Goal: Information Seeking & Learning: Learn about a topic

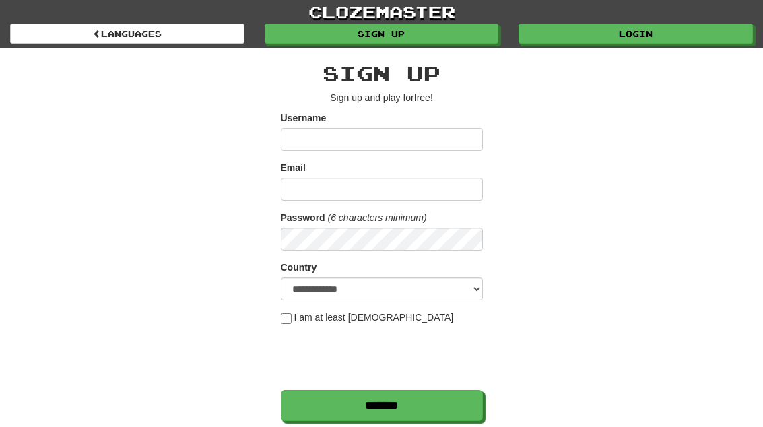
click at [702, 32] on link "Login" at bounding box center [636, 34] width 234 height 20
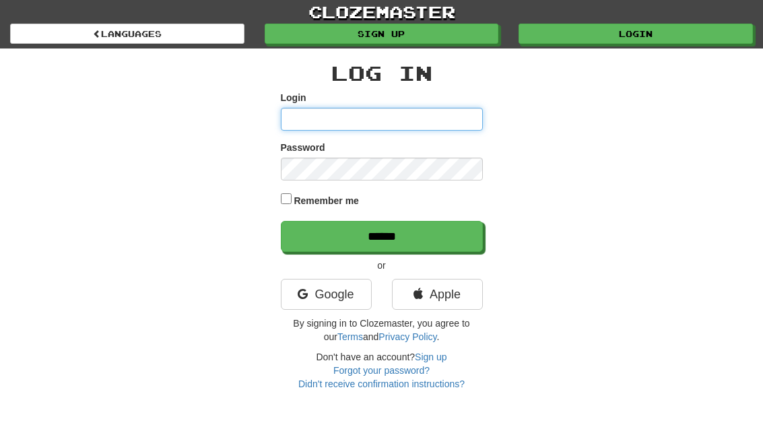
type input "**********"
click at [381, 235] on input "******" at bounding box center [382, 236] width 202 height 31
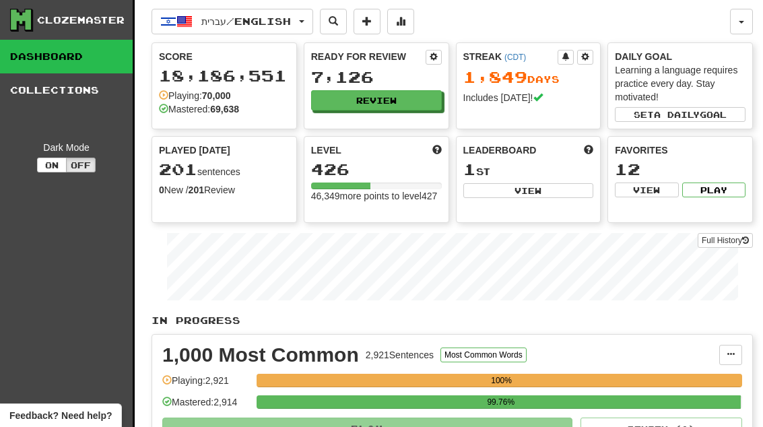
click at [397, 91] on button "Review" at bounding box center [376, 100] width 131 height 20
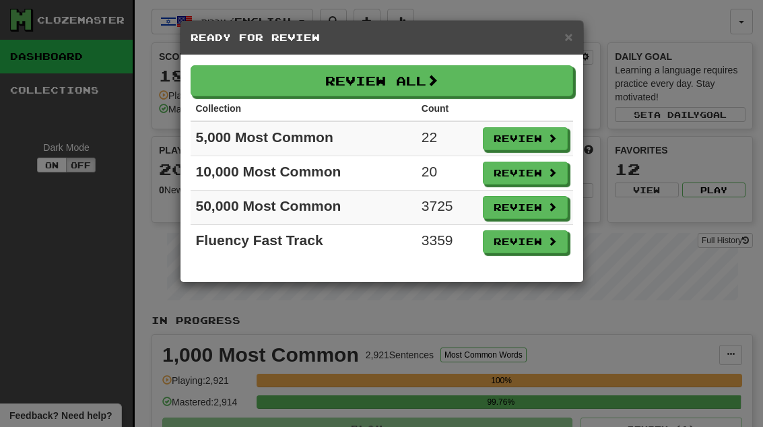
click at [543, 140] on button "Review" at bounding box center [525, 138] width 85 height 23
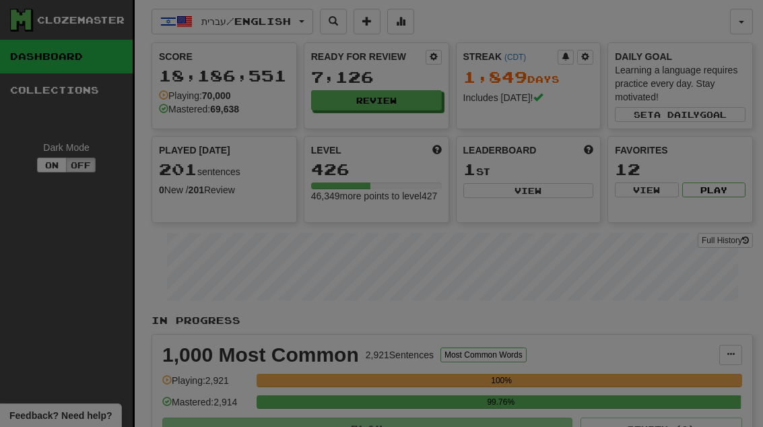
select select "**"
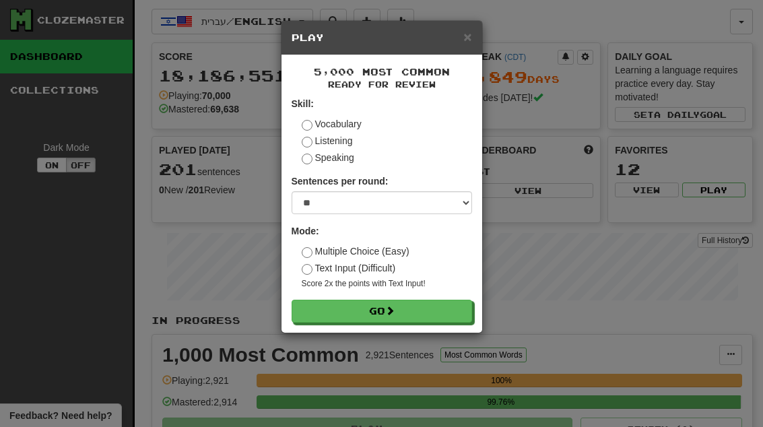
click at [454, 304] on button "Go" at bounding box center [382, 311] width 180 height 23
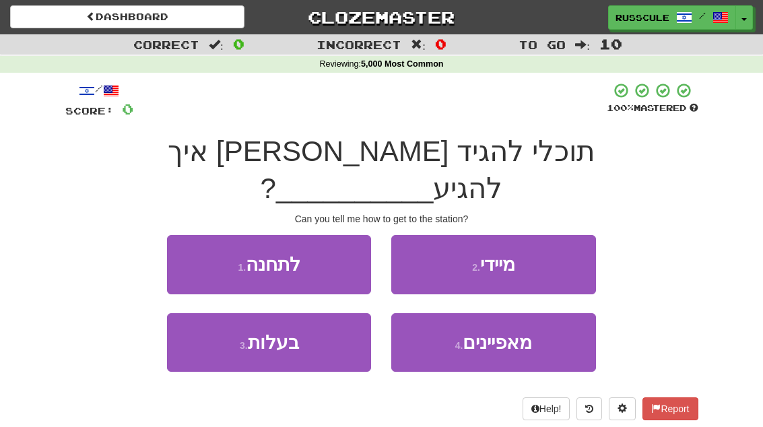
click at [215, 236] on button "1 . לתחנה" at bounding box center [269, 264] width 204 height 59
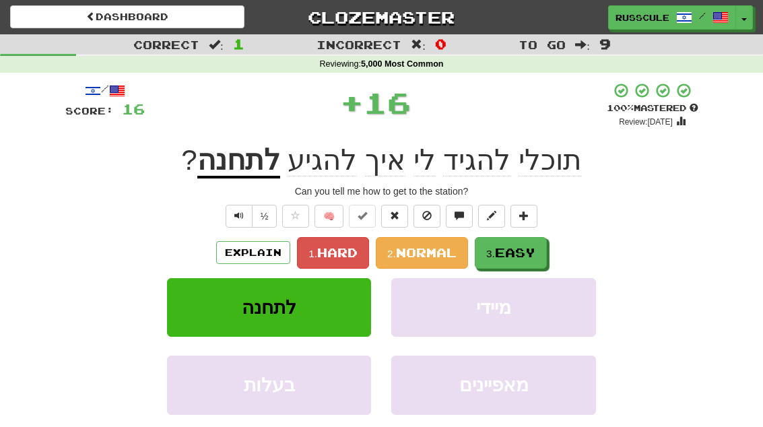
click at [519, 256] on span "Easy" at bounding box center [515, 252] width 40 height 15
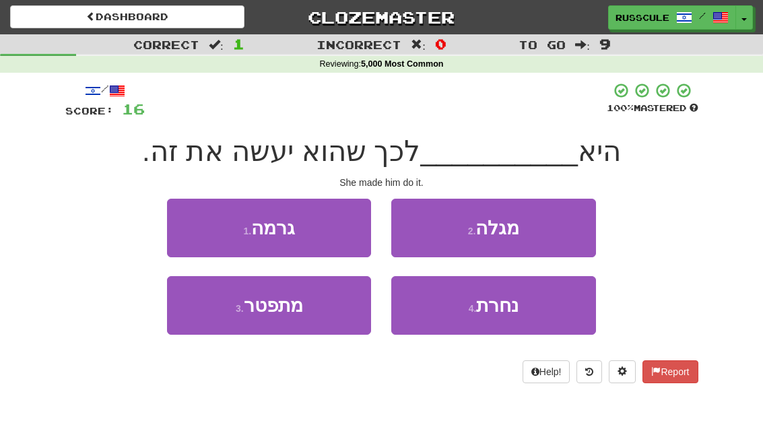
click at [191, 218] on button "1 . גרמה" at bounding box center [269, 228] width 204 height 59
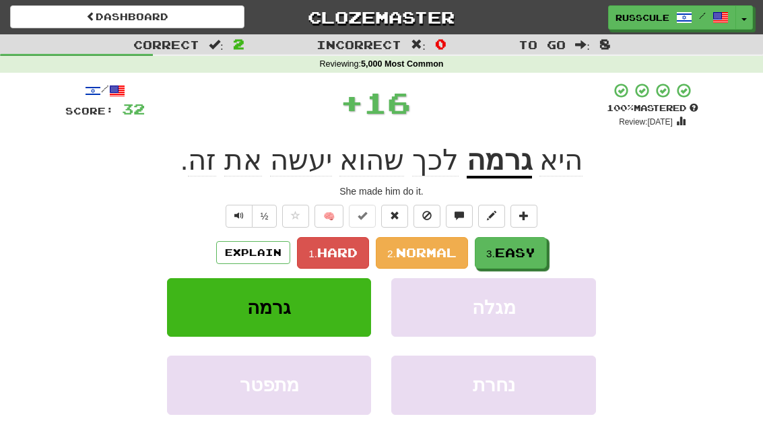
click at [522, 257] on span "Easy" at bounding box center [515, 252] width 40 height 15
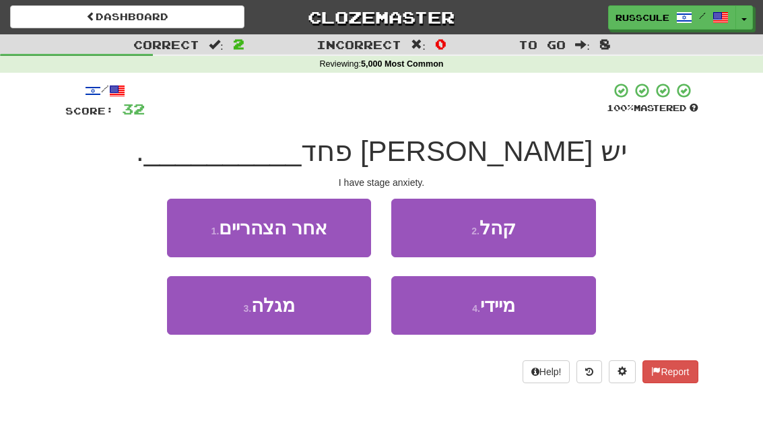
click at [556, 231] on button "2 . קהל" at bounding box center [493, 228] width 204 height 59
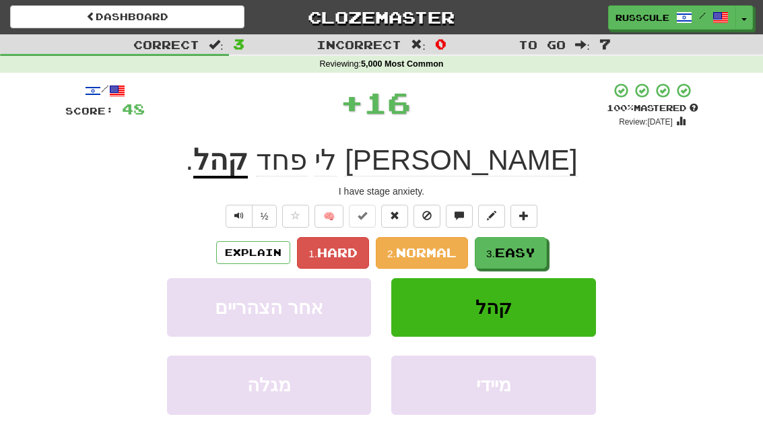
click at [526, 250] on span "Easy" at bounding box center [515, 252] width 40 height 15
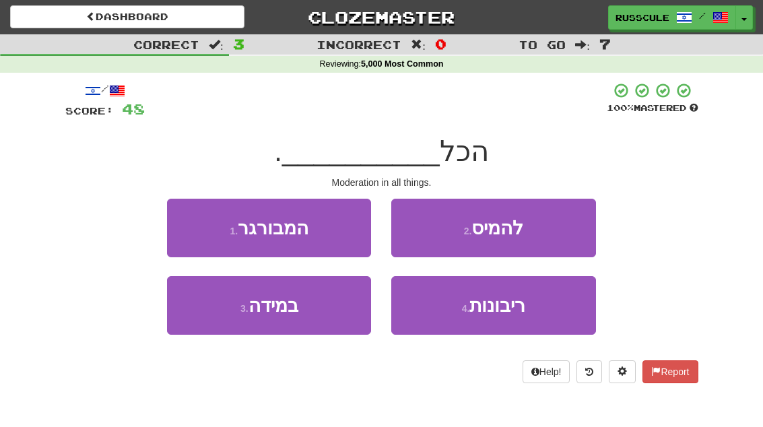
click at [224, 321] on button "3 . במידה" at bounding box center [269, 305] width 204 height 59
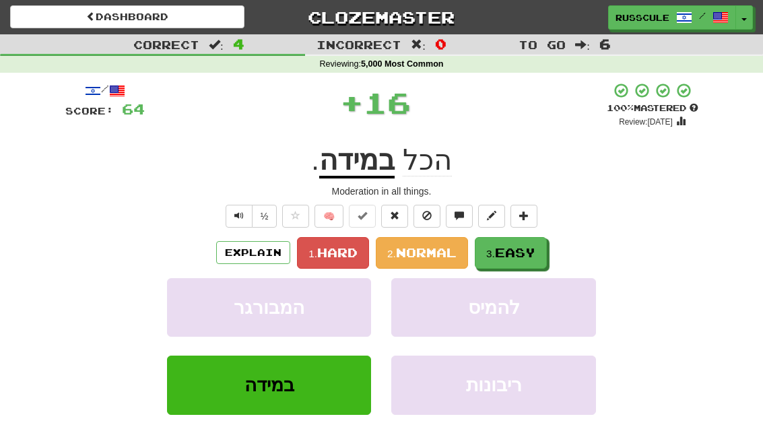
click at [531, 248] on span "Easy" at bounding box center [515, 252] width 40 height 15
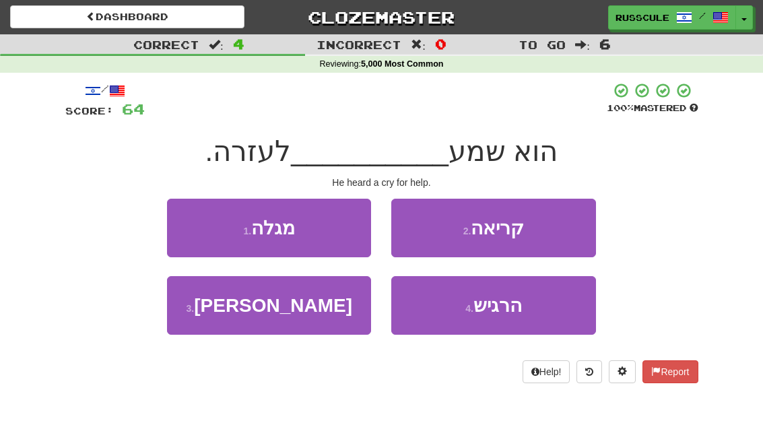
click at [521, 325] on button "4 . הרגיש" at bounding box center [493, 305] width 204 height 59
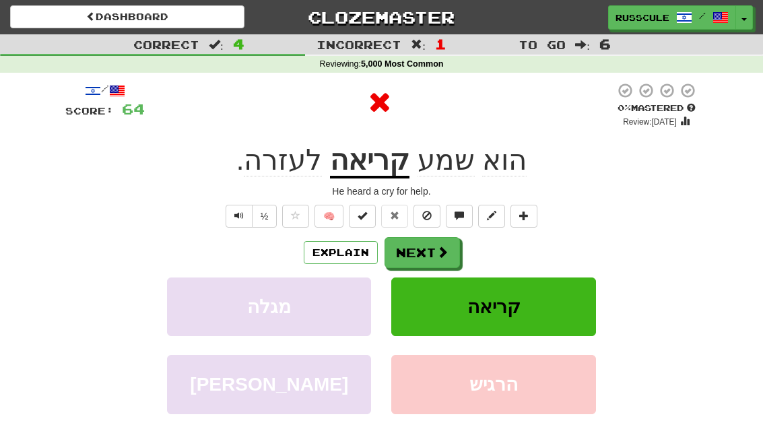
click at [446, 261] on button "Next" at bounding box center [422, 252] width 75 height 31
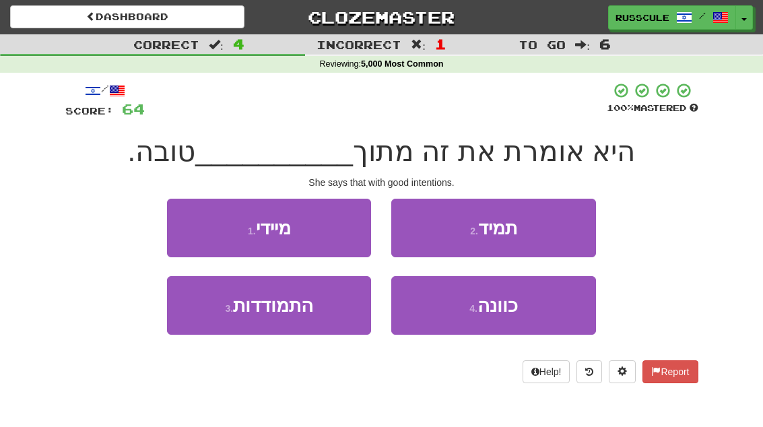
click at [527, 319] on button "4 . כוונה" at bounding box center [493, 305] width 204 height 59
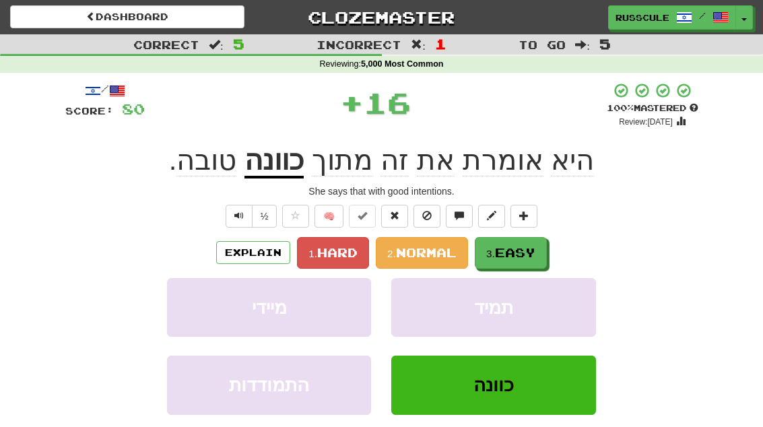
click at [514, 259] on button "3. Easy" at bounding box center [511, 253] width 72 height 32
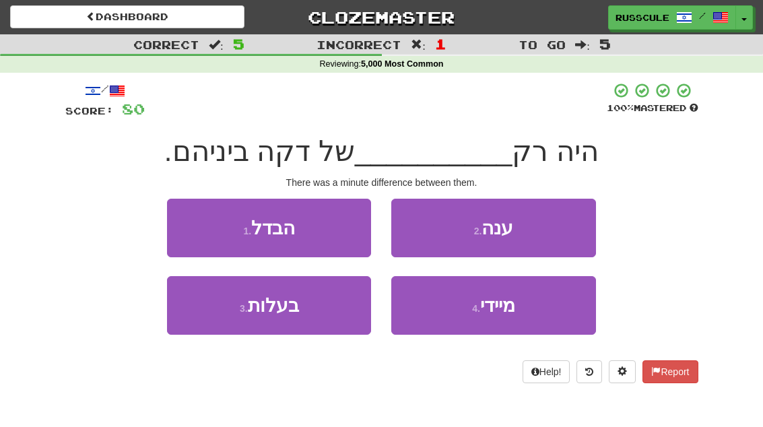
click at [193, 226] on button "1 . הבדל" at bounding box center [269, 228] width 204 height 59
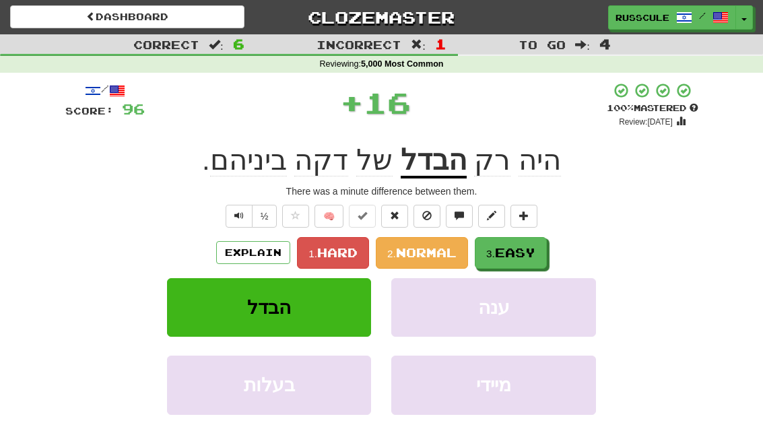
click at [517, 257] on span "Easy" at bounding box center [515, 252] width 40 height 15
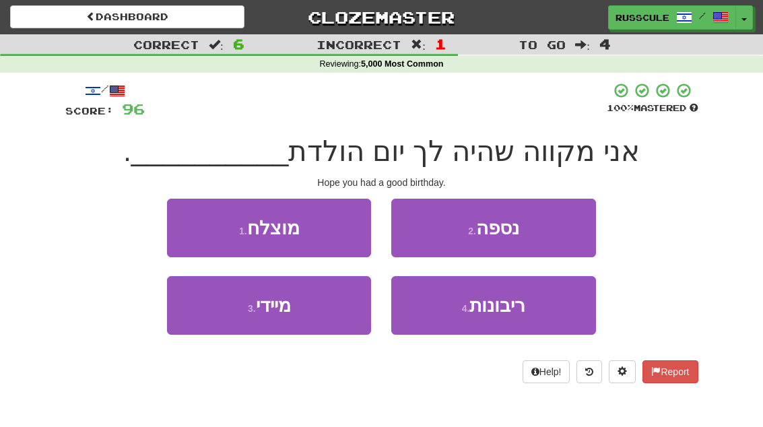
click at [187, 218] on button "1 . מוצלח" at bounding box center [269, 228] width 204 height 59
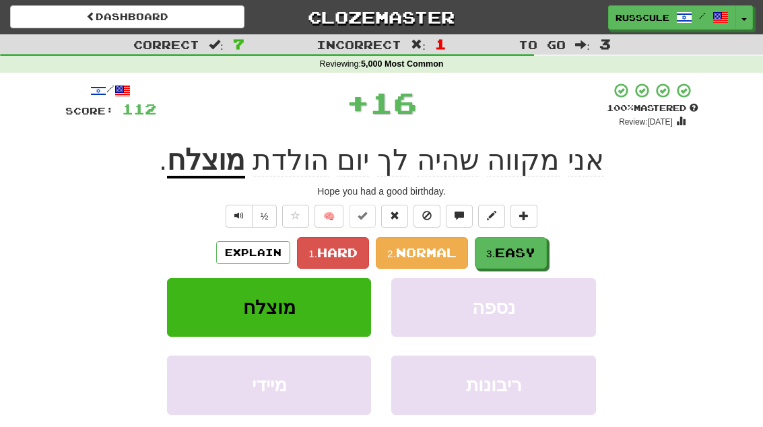
click at [517, 258] on span "Easy" at bounding box center [515, 252] width 40 height 15
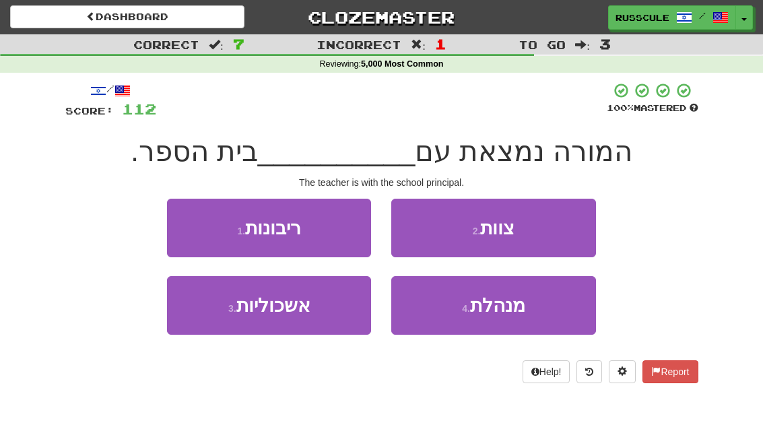
click at [529, 313] on button "4 . מנהלת" at bounding box center [493, 305] width 204 height 59
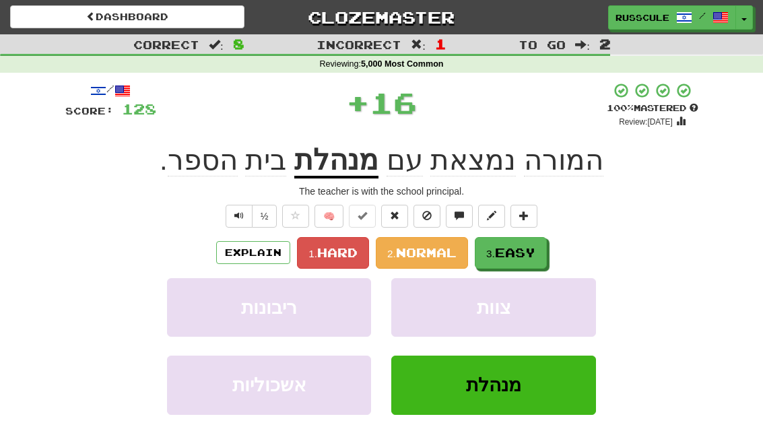
click at [540, 252] on button "3. Easy" at bounding box center [511, 253] width 72 height 32
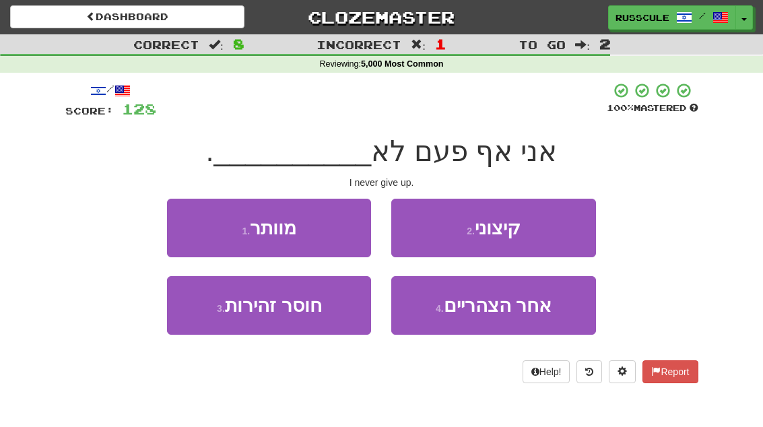
click at [198, 227] on button "1 . מוותר" at bounding box center [269, 228] width 204 height 59
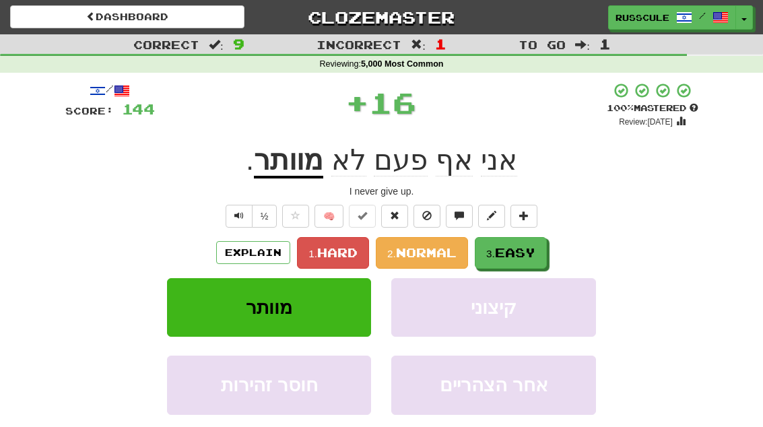
click at [529, 261] on button "3. Easy" at bounding box center [511, 253] width 72 height 32
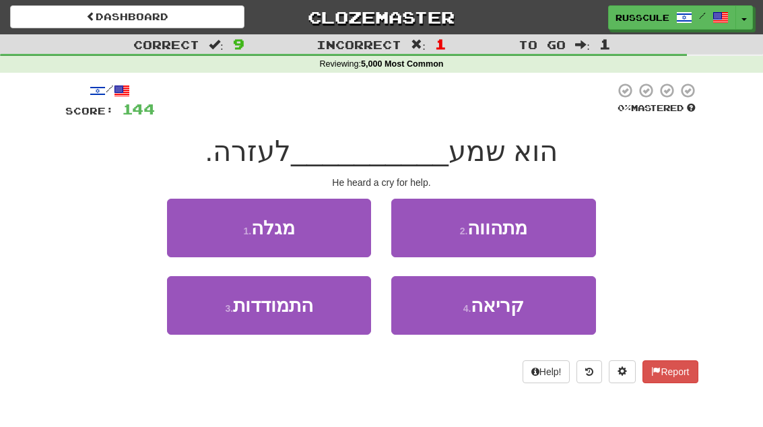
click at [542, 314] on button "4 . קריאה" at bounding box center [493, 305] width 204 height 59
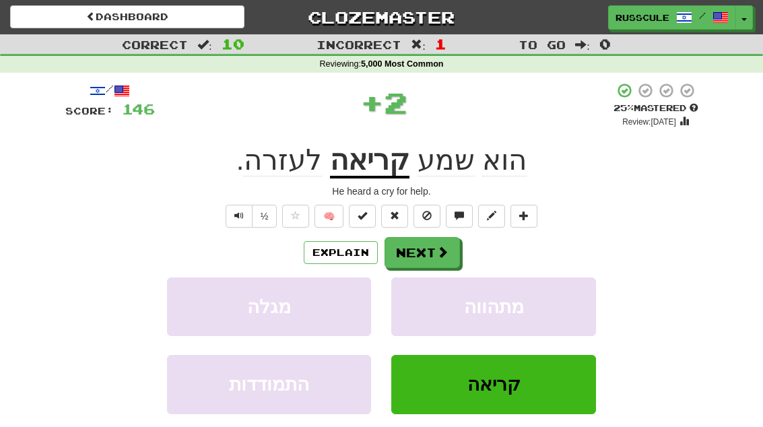
click at [443, 252] on span at bounding box center [442, 252] width 12 height 12
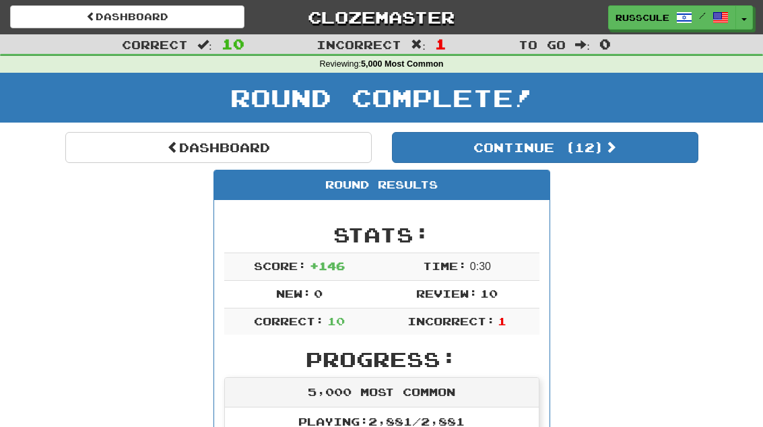
click at [675, 143] on button "Continue ( 12 )" at bounding box center [545, 147] width 306 height 31
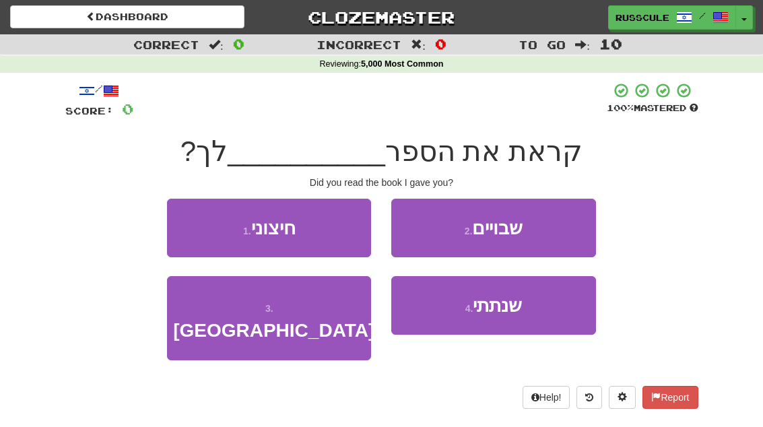
click at [539, 312] on button "4 . שנתתי" at bounding box center [493, 305] width 204 height 59
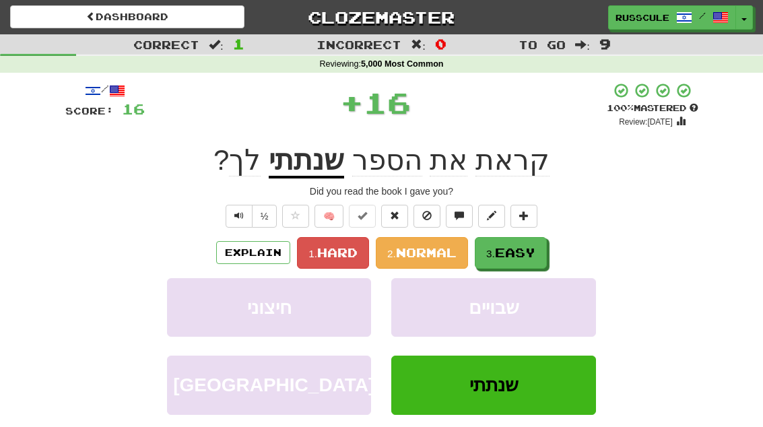
click at [515, 248] on span "Easy" at bounding box center [515, 252] width 40 height 15
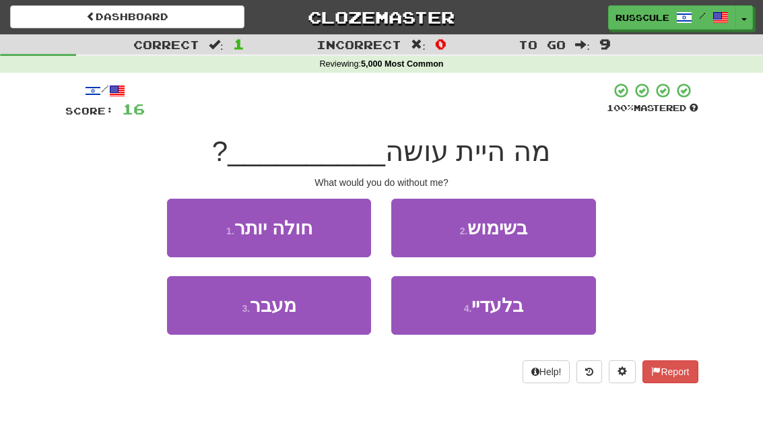
click at [533, 314] on button "4 . בלעדיי" at bounding box center [493, 305] width 204 height 59
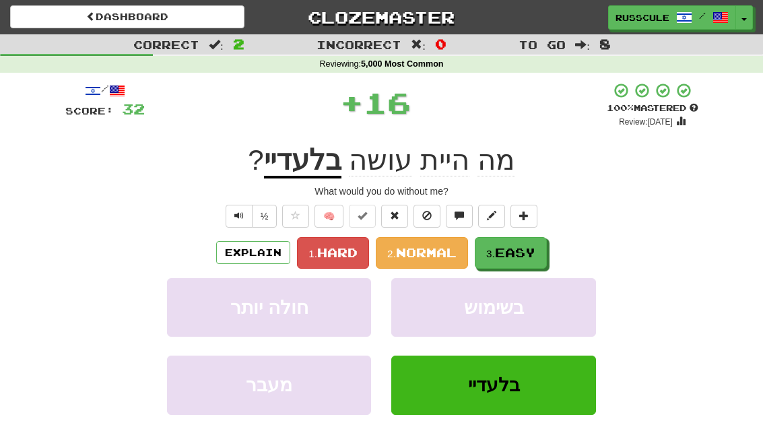
click at [534, 241] on button "3. Easy" at bounding box center [511, 253] width 72 height 32
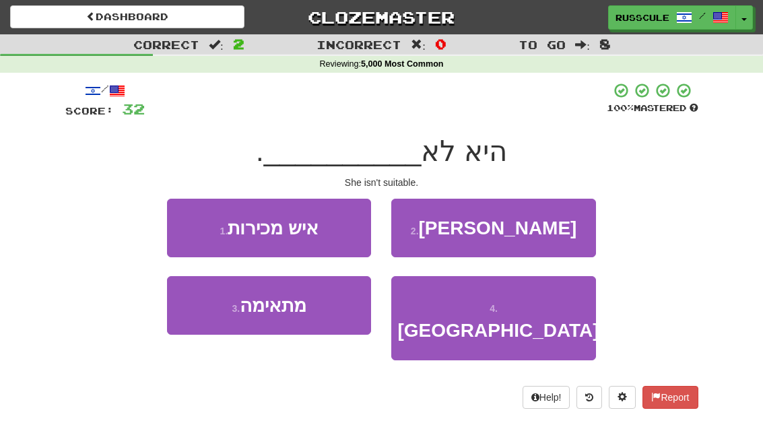
click at [213, 314] on button "3 . מתאימה" at bounding box center [269, 305] width 204 height 59
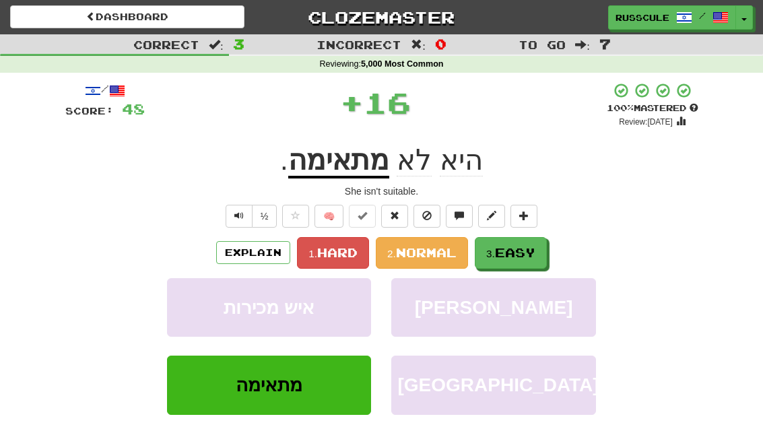
click at [535, 251] on span "Easy" at bounding box center [515, 252] width 40 height 15
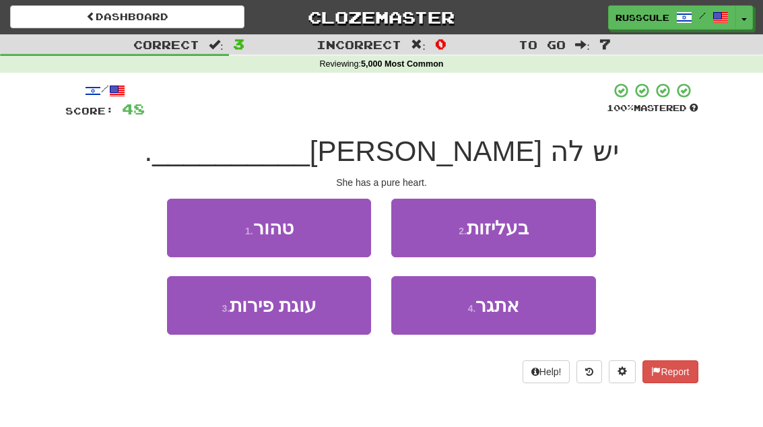
click at [191, 224] on button "1 . טהור" at bounding box center [269, 228] width 204 height 59
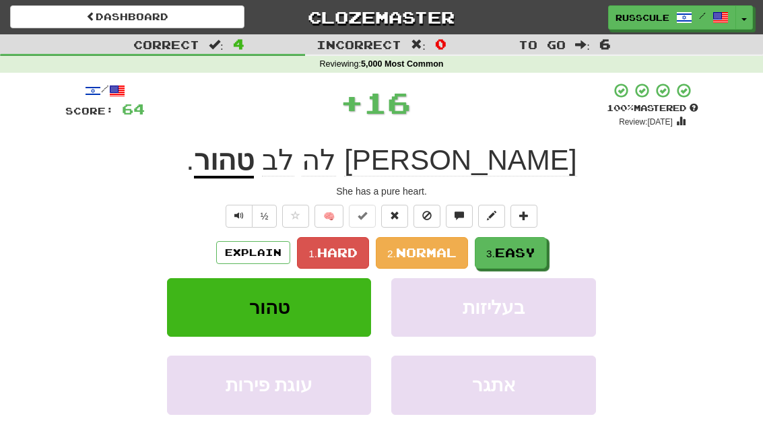
click at [527, 248] on span "Easy" at bounding box center [515, 252] width 40 height 15
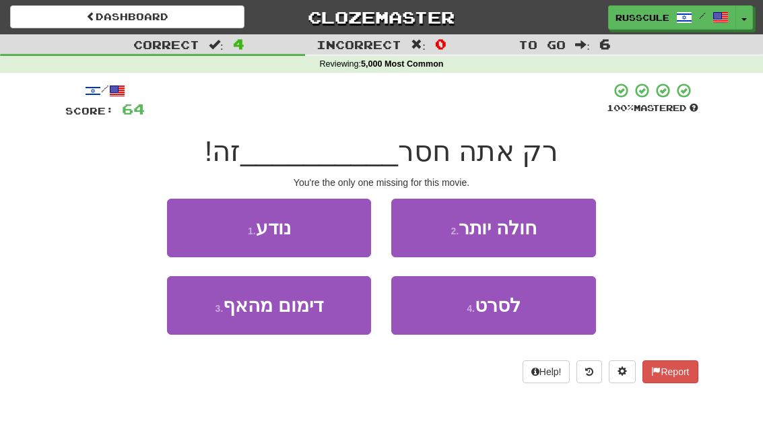
click at [535, 315] on button "4 . לסרט" at bounding box center [493, 305] width 204 height 59
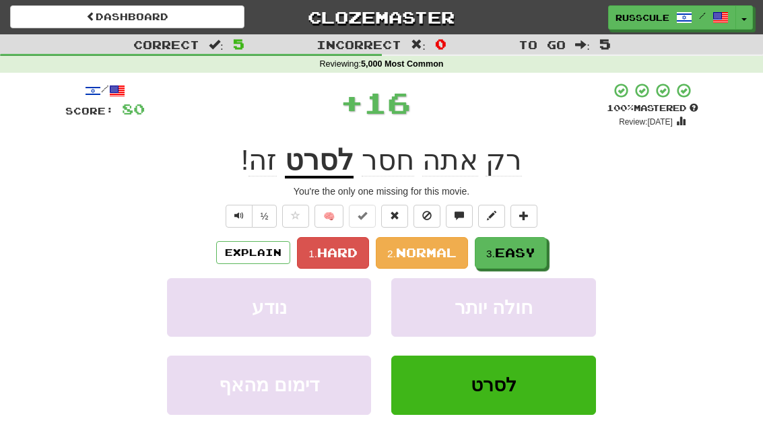
click at [539, 249] on button "3. Easy" at bounding box center [511, 253] width 72 height 32
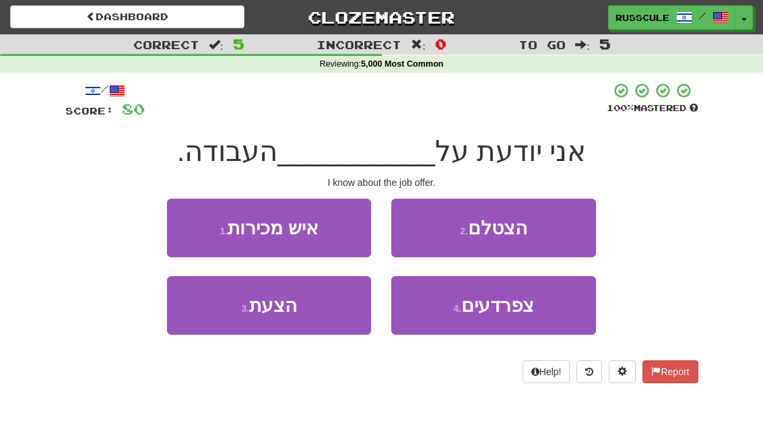
click at [216, 312] on button "3 . הצעת" at bounding box center [269, 305] width 204 height 59
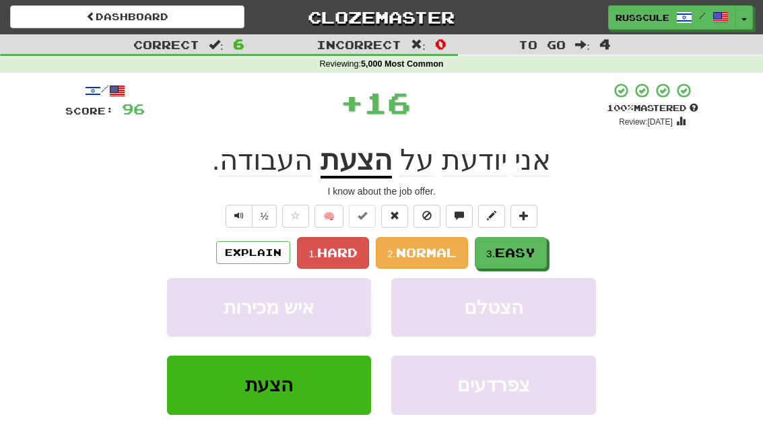
click at [531, 250] on span "Easy" at bounding box center [515, 252] width 40 height 15
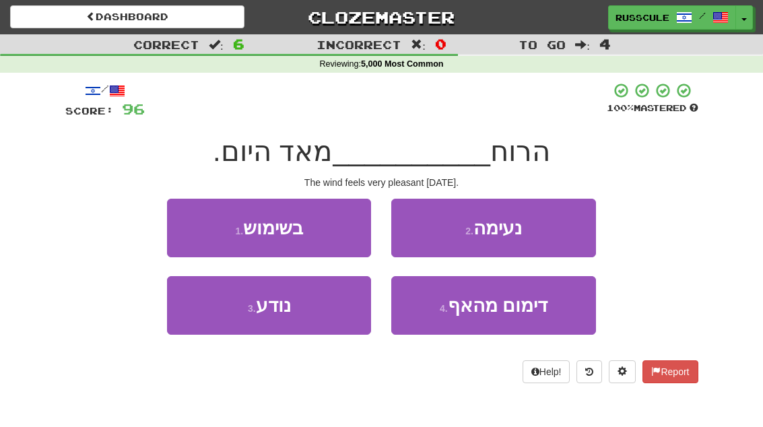
click at [555, 230] on button "2 . נעימה" at bounding box center [493, 228] width 204 height 59
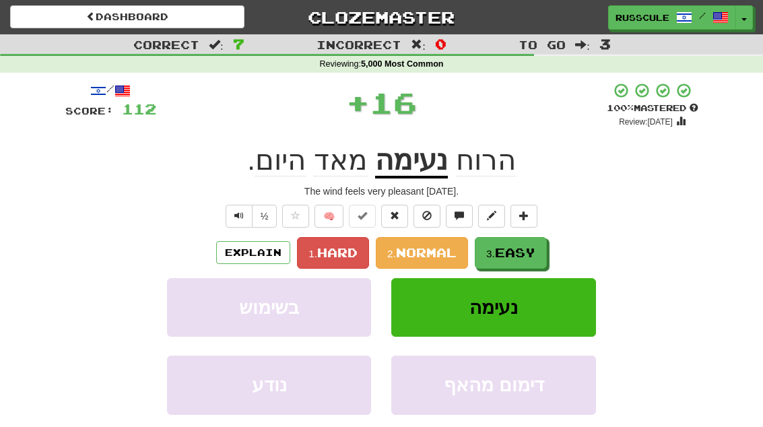
click at [531, 248] on span "Easy" at bounding box center [515, 252] width 40 height 15
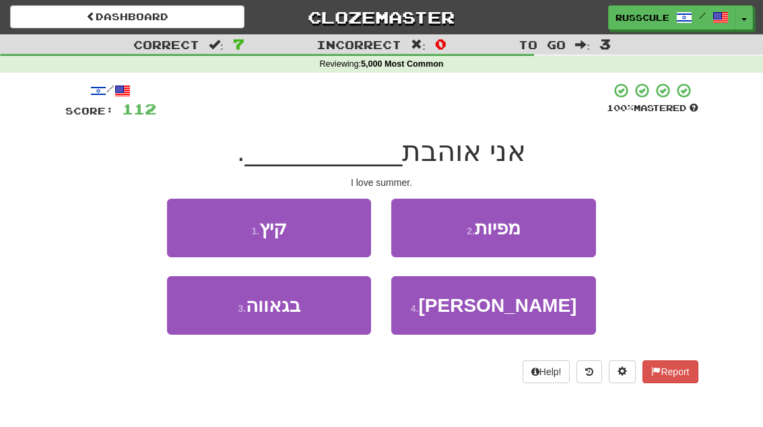
click at [182, 220] on button "1 . קיץ" at bounding box center [269, 228] width 204 height 59
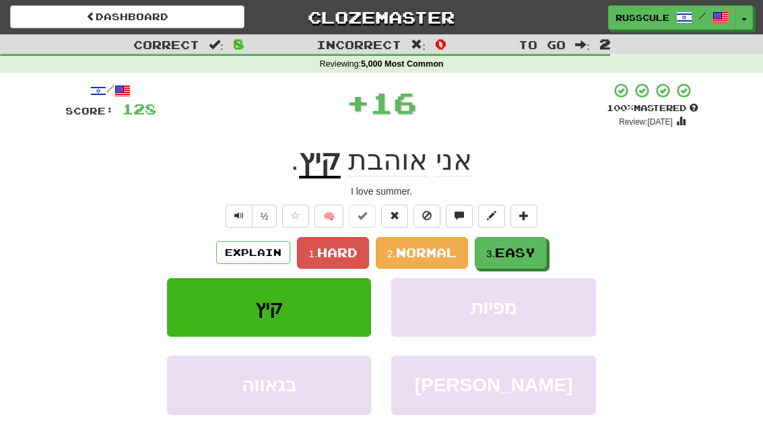
click at [527, 246] on span "Easy" at bounding box center [515, 252] width 40 height 15
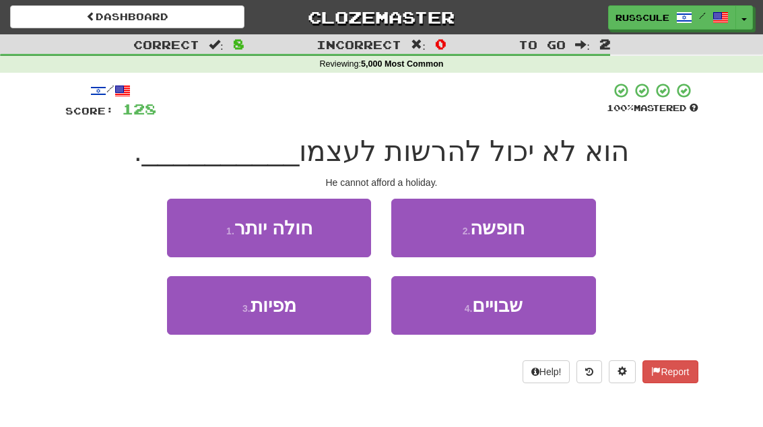
click at [552, 234] on button "2 . חופשה" at bounding box center [493, 228] width 204 height 59
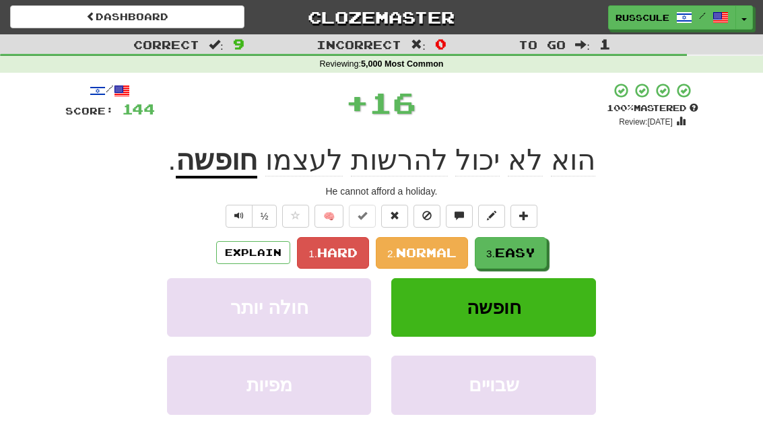
click at [527, 253] on span "Easy" at bounding box center [515, 252] width 40 height 15
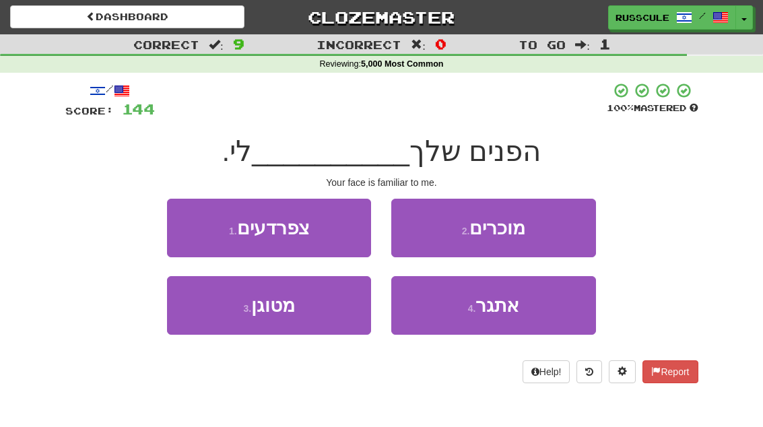
click at [546, 233] on button "2 . מוכרים" at bounding box center [493, 228] width 204 height 59
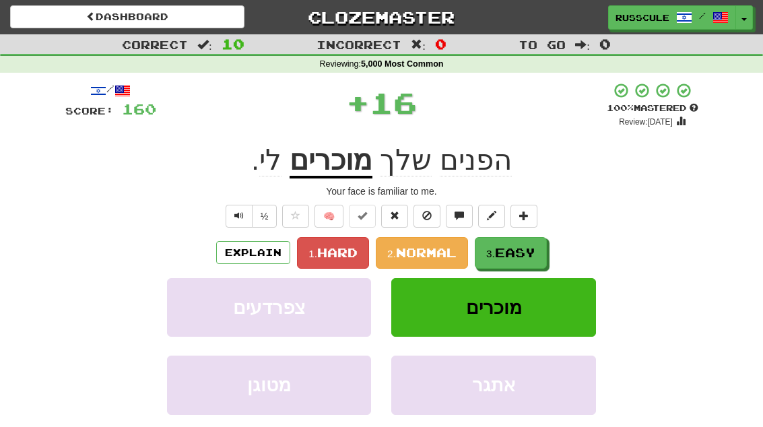
click at [523, 255] on span "Easy" at bounding box center [515, 252] width 40 height 15
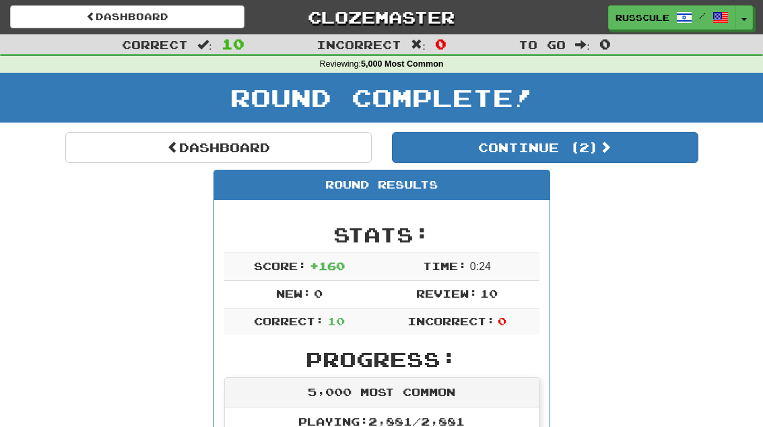
click at [653, 160] on button "Continue ( 2 )" at bounding box center [545, 147] width 306 height 31
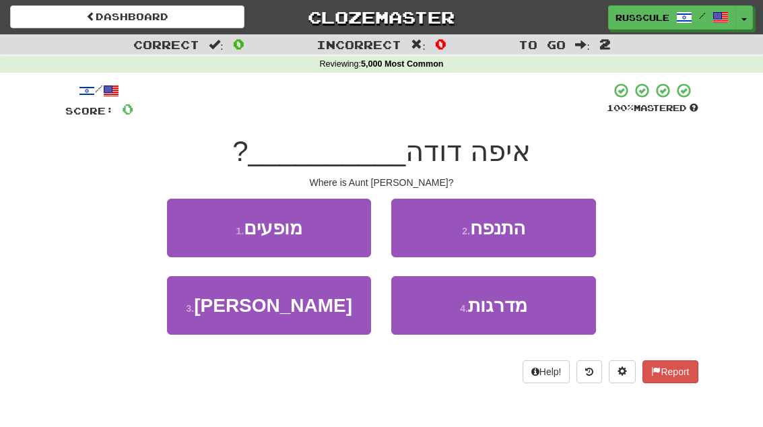
click at [222, 316] on button "3 . מרים" at bounding box center [269, 305] width 204 height 59
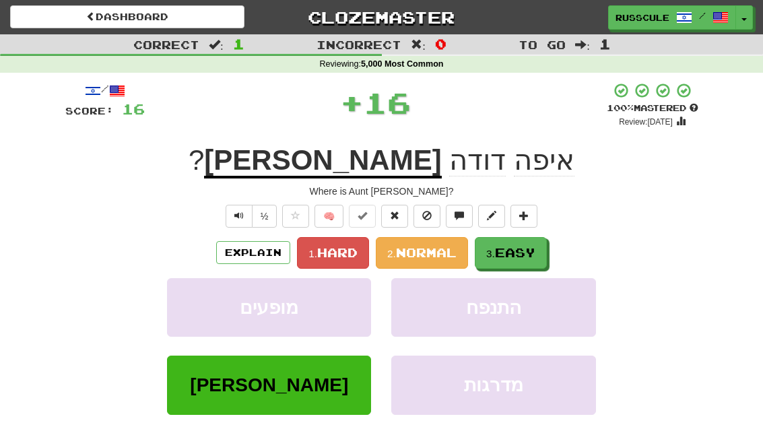
click at [531, 257] on span "Easy" at bounding box center [515, 252] width 40 height 15
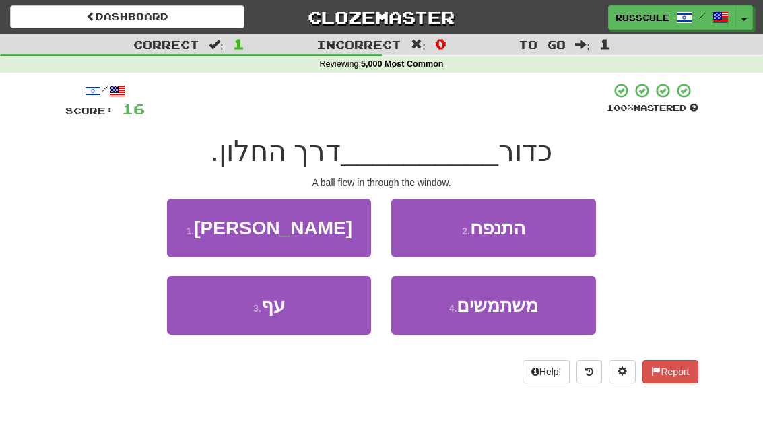
click at [218, 317] on button "3 . עף" at bounding box center [269, 305] width 204 height 59
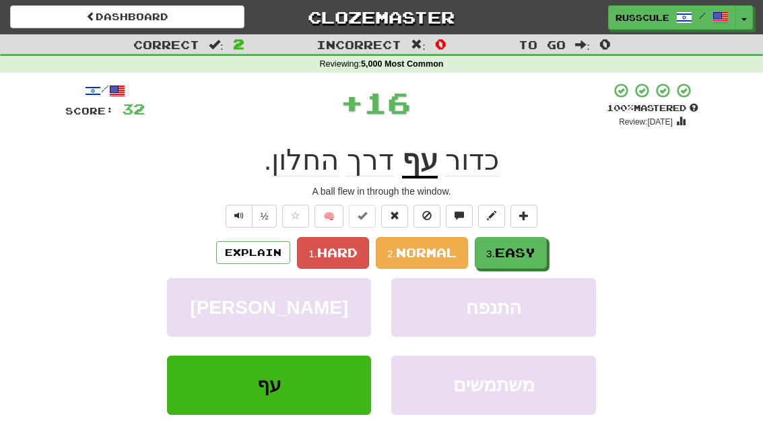
click at [529, 248] on span "Easy" at bounding box center [515, 252] width 40 height 15
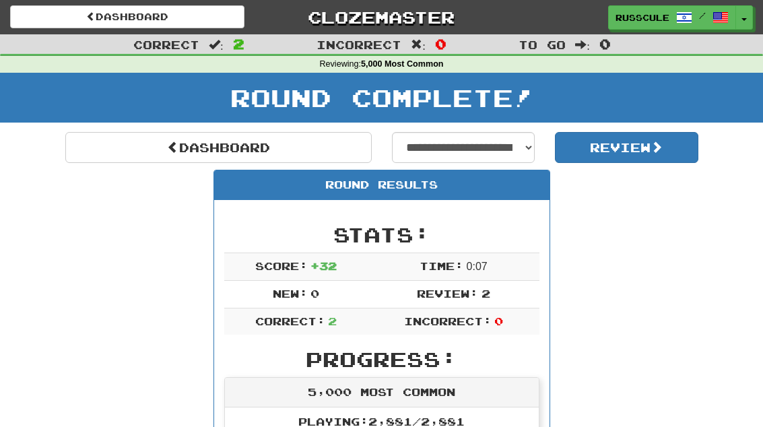
click at [100, 143] on link "Dashboard" at bounding box center [218, 147] width 306 height 31
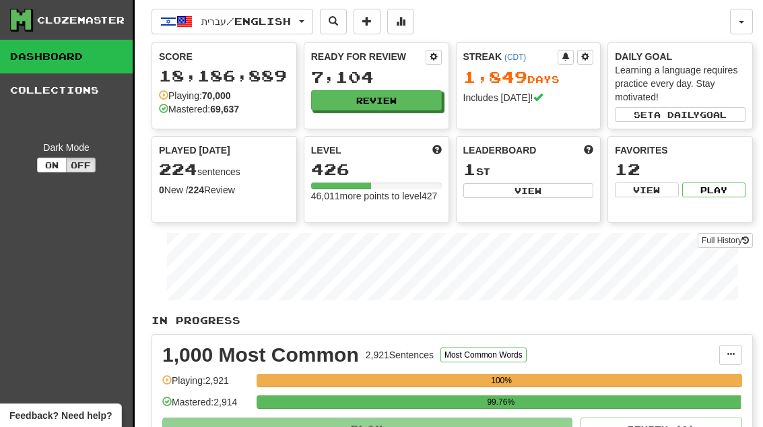
click at [405, 98] on button "Review" at bounding box center [376, 100] width 131 height 20
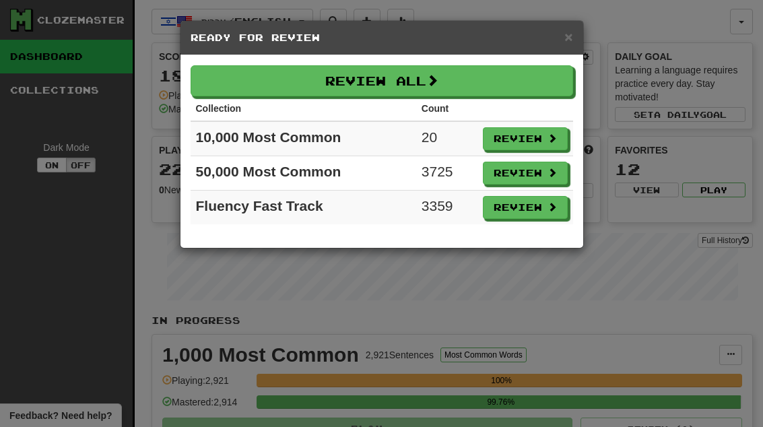
click at [550, 141] on span at bounding box center [551, 137] width 9 height 9
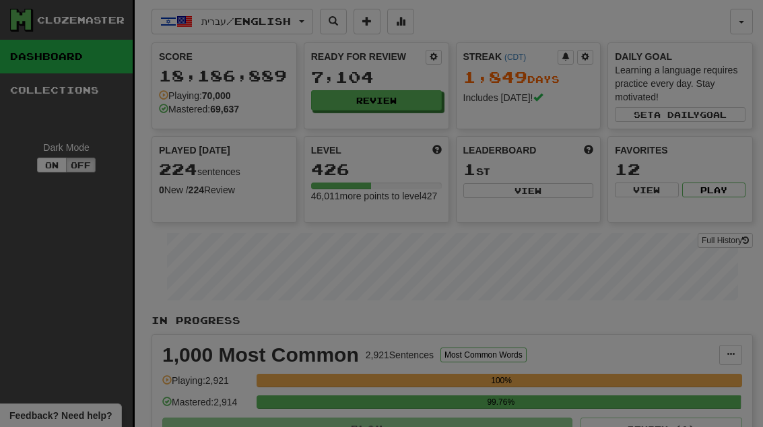
select select "**"
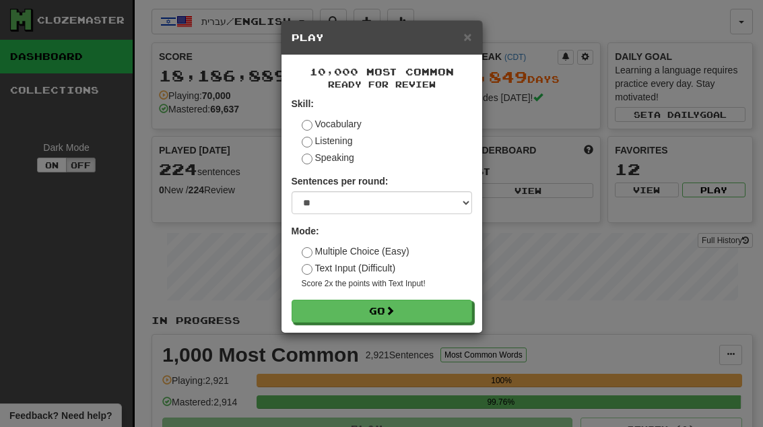
click at [457, 310] on button "Go" at bounding box center [382, 311] width 180 height 23
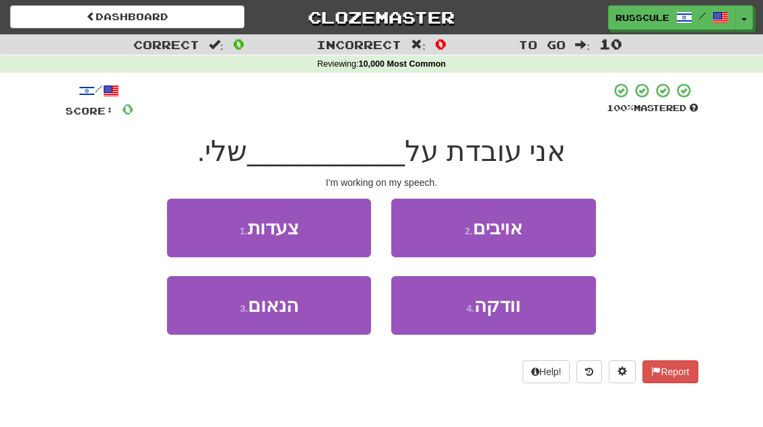
click at [220, 314] on button "3 . הנאום" at bounding box center [269, 305] width 204 height 59
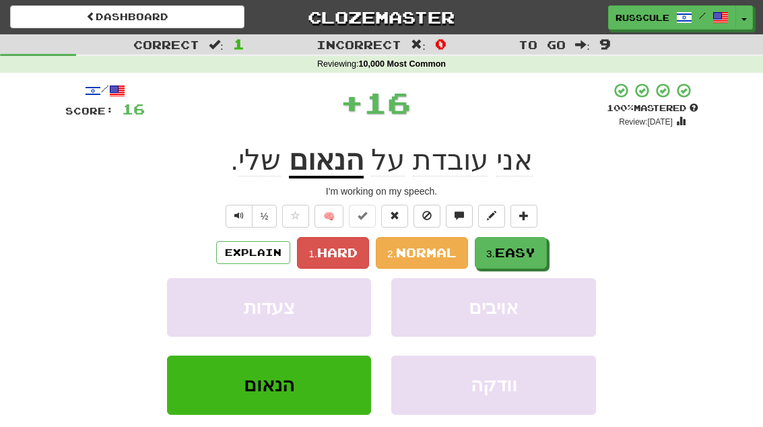
click at [531, 251] on span "Easy" at bounding box center [515, 252] width 40 height 15
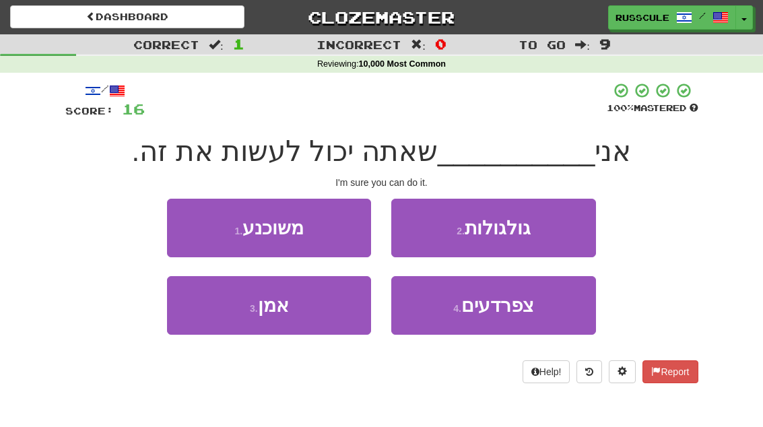
click at [192, 222] on button "1 . משוכנע" at bounding box center [269, 228] width 204 height 59
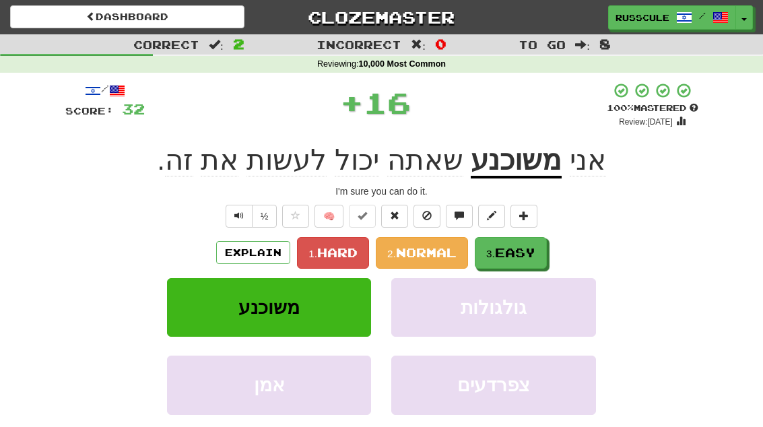
click at [540, 252] on button "3. Easy" at bounding box center [511, 253] width 72 height 32
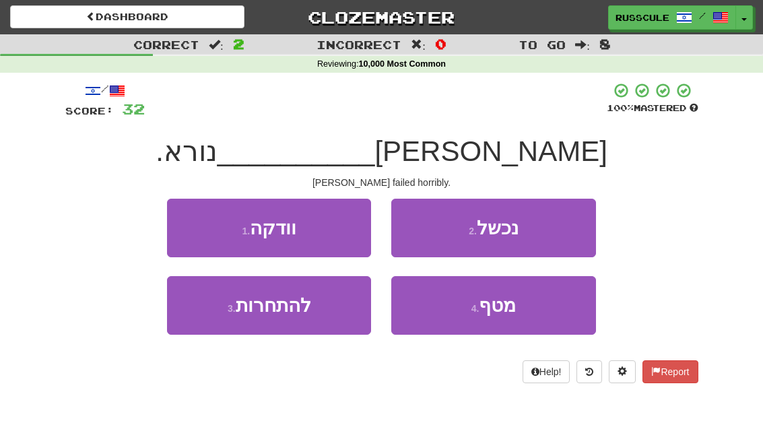
click at [556, 235] on button "2 . נכשל" at bounding box center [493, 228] width 204 height 59
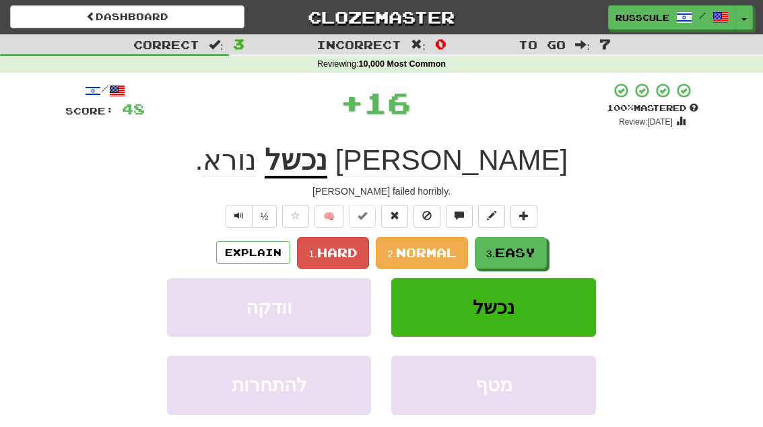
click at [519, 255] on span "Easy" at bounding box center [515, 252] width 40 height 15
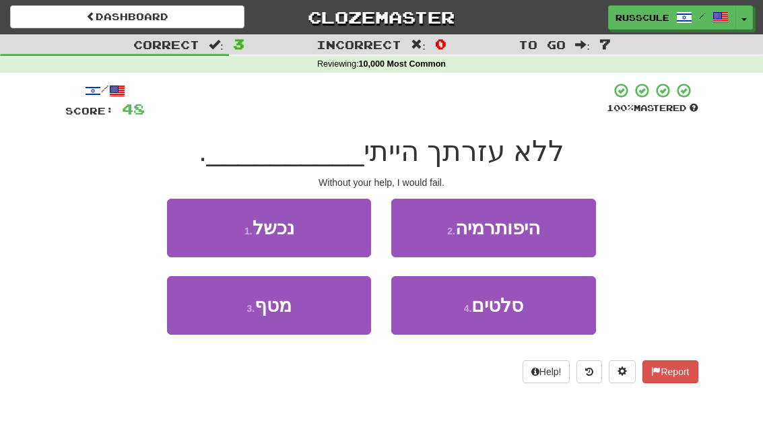
click at [195, 226] on button "1 . נכשל" at bounding box center [269, 228] width 204 height 59
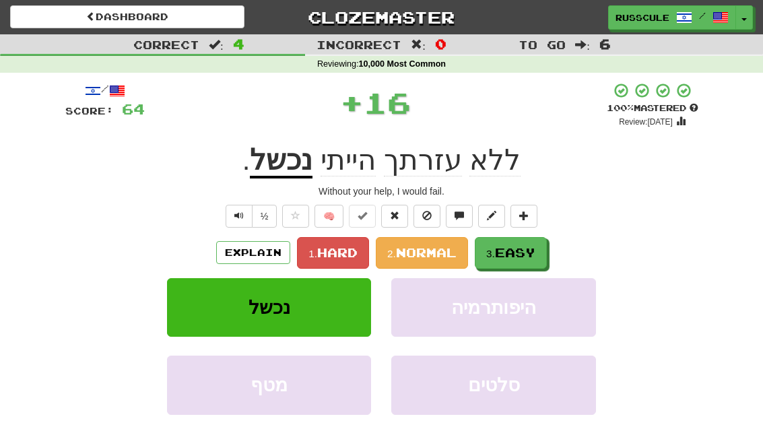
click at [526, 253] on span "Easy" at bounding box center [515, 252] width 40 height 15
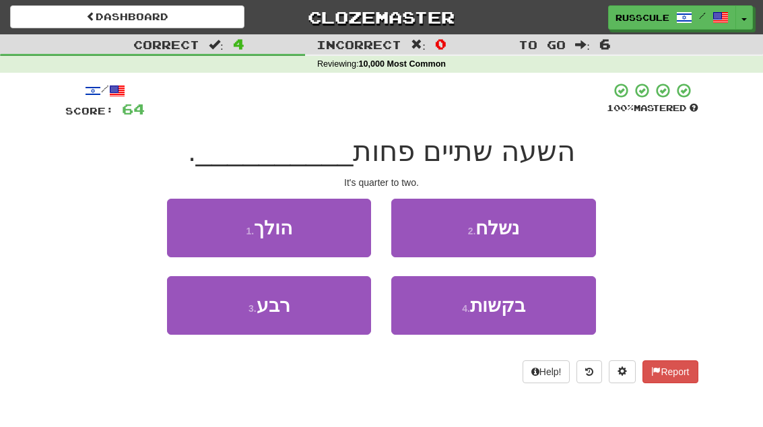
click at [228, 311] on button "3 . רבע" at bounding box center [269, 305] width 204 height 59
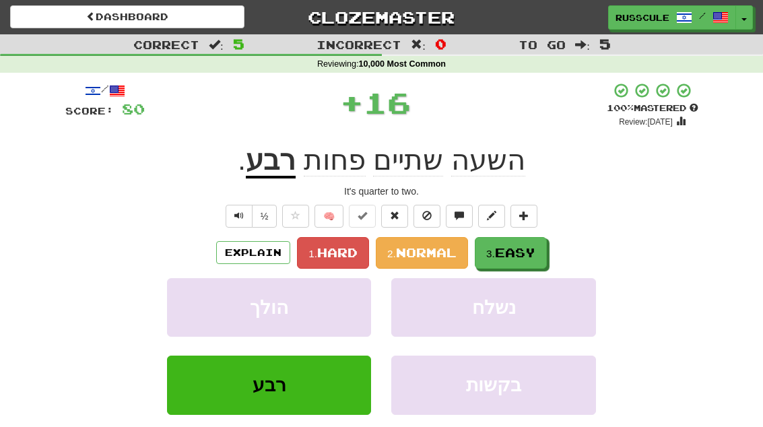
click at [535, 247] on span "Easy" at bounding box center [515, 252] width 40 height 15
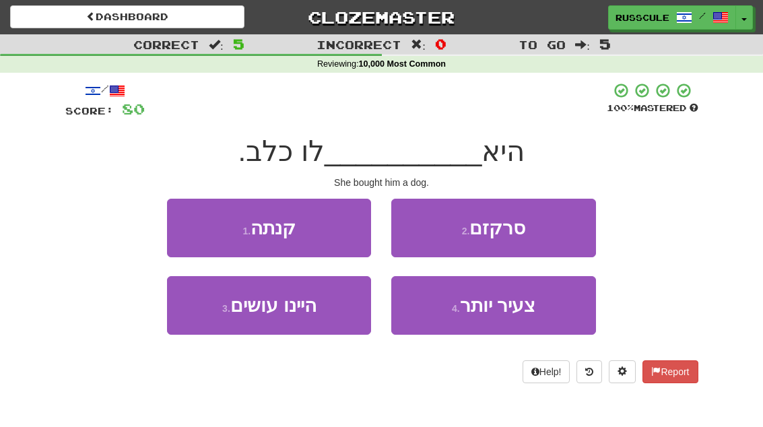
click at [188, 218] on button "1 . קנתה" at bounding box center [269, 228] width 204 height 59
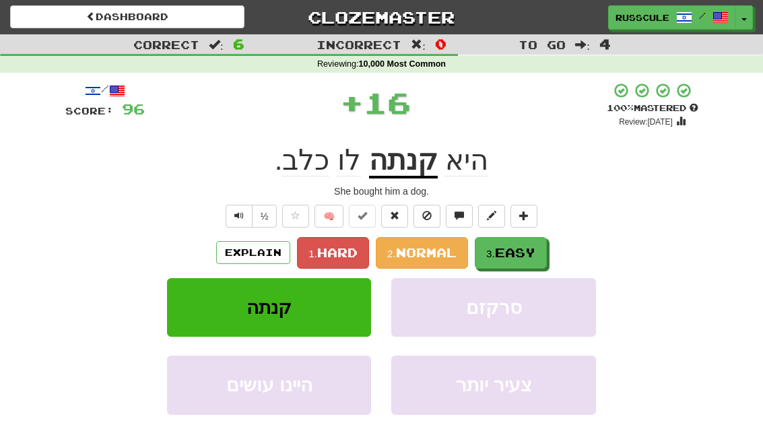
click at [534, 251] on span "Easy" at bounding box center [515, 252] width 40 height 15
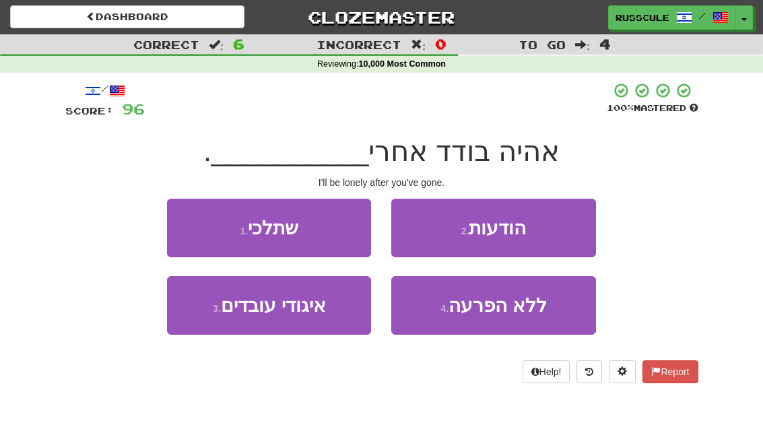
click at [195, 226] on button "1 . שתלכי" at bounding box center [269, 228] width 204 height 59
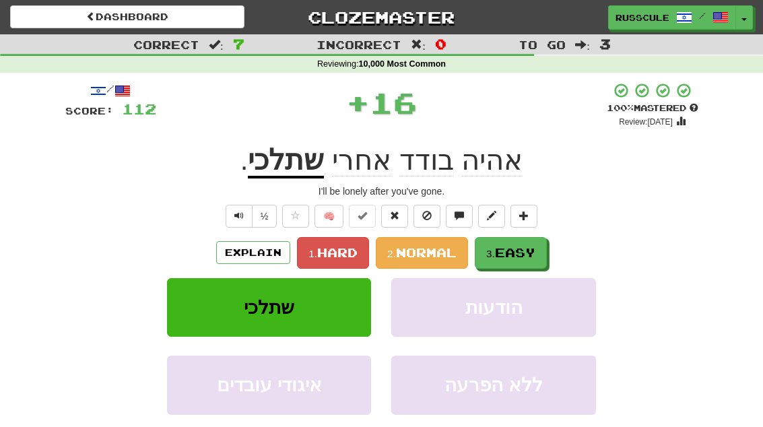
click at [527, 259] on button "3. Easy" at bounding box center [511, 253] width 72 height 32
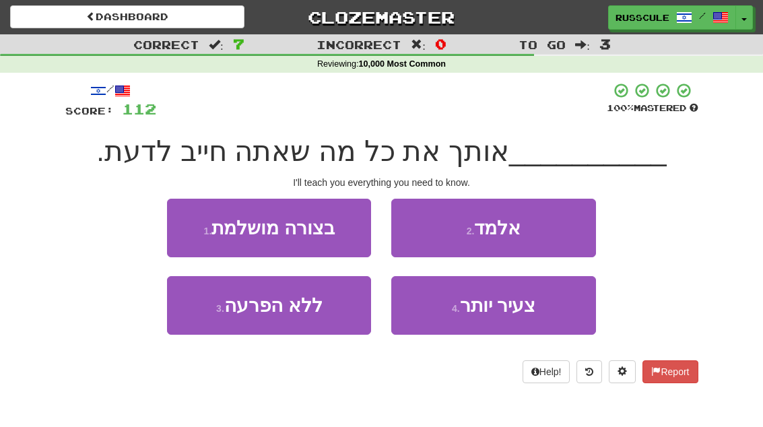
click at [544, 234] on button "2 . אלמד" at bounding box center [493, 228] width 204 height 59
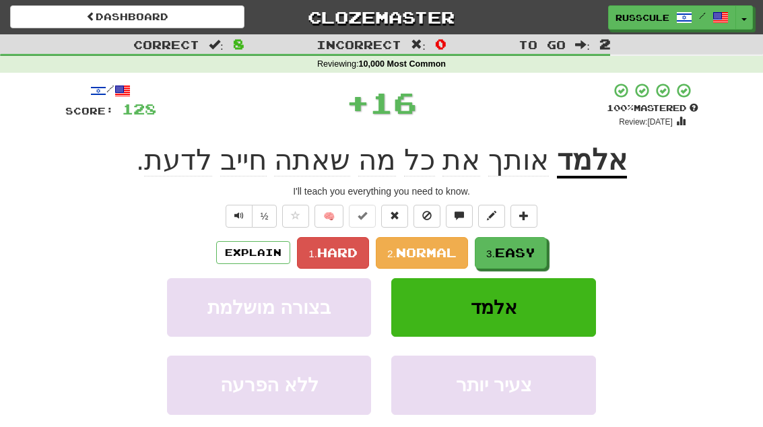
click at [527, 257] on span "Easy" at bounding box center [515, 252] width 40 height 15
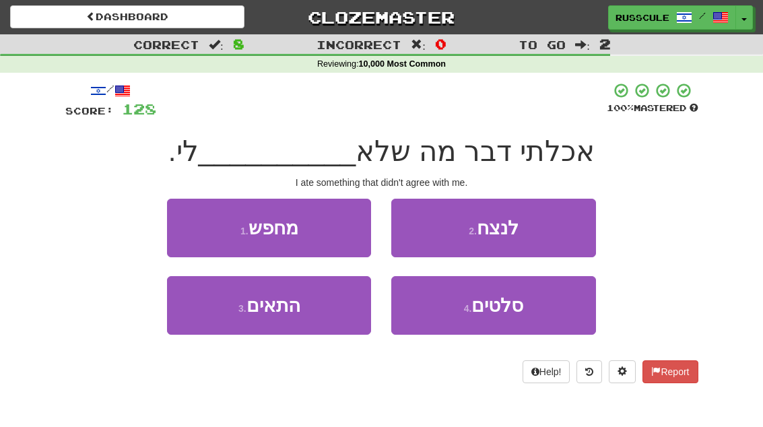
click at [228, 321] on button "3 . התאים" at bounding box center [269, 305] width 204 height 59
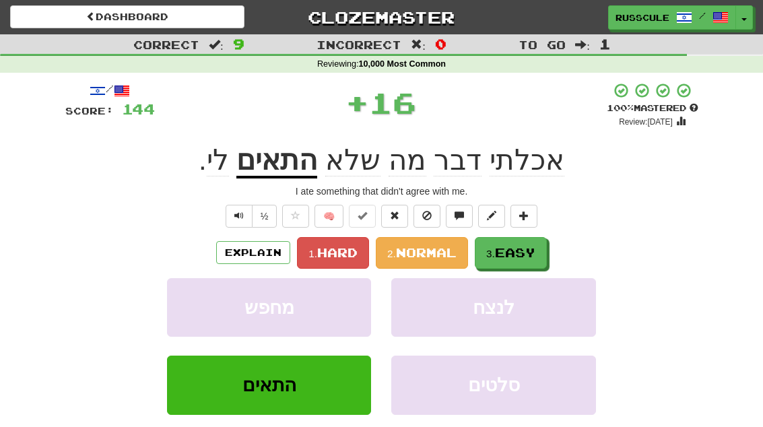
click at [531, 253] on span "Easy" at bounding box center [515, 252] width 40 height 15
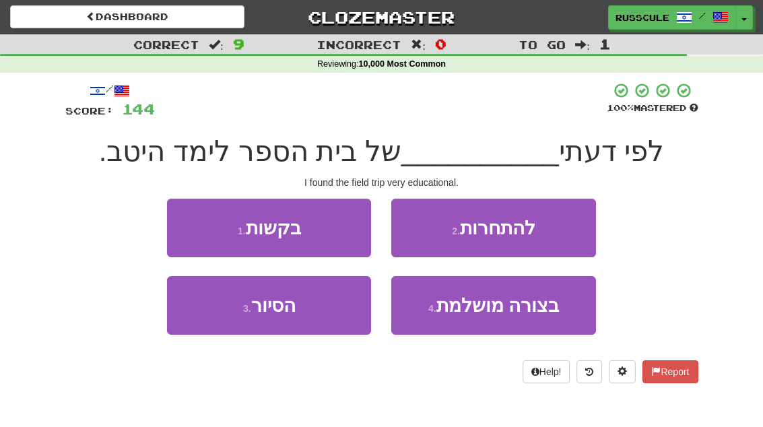
click at [224, 313] on button "3 . הסיור" at bounding box center [269, 305] width 204 height 59
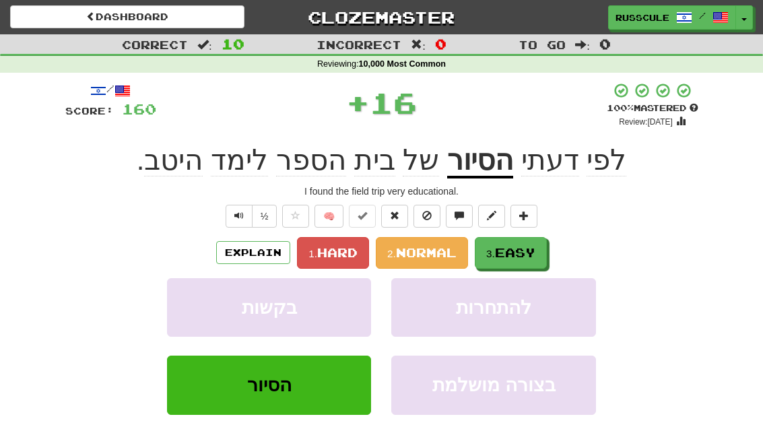
click at [535, 253] on span "Easy" at bounding box center [515, 252] width 40 height 15
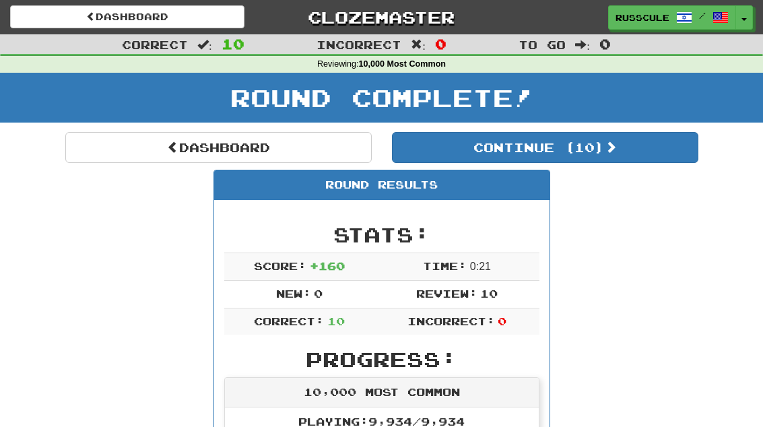
click at [644, 152] on button "Continue ( 10 )" at bounding box center [545, 147] width 306 height 31
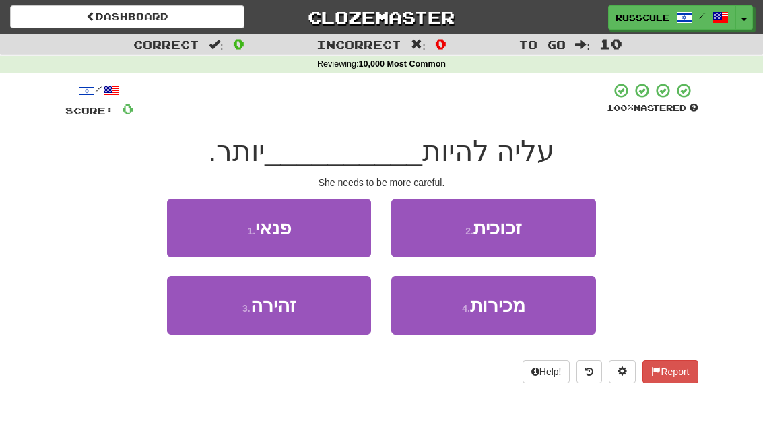
click at [220, 312] on button "3 . זהירה" at bounding box center [269, 305] width 204 height 59
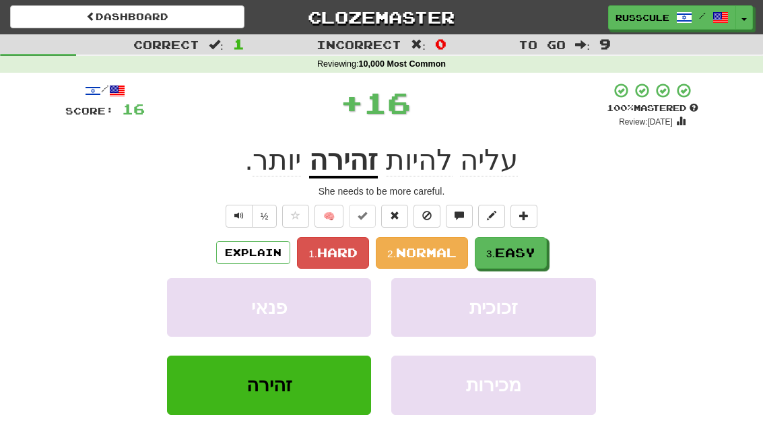
click at [543, 253] on button "3. Easy" at bounding box center [511, 253] width 72 height 32
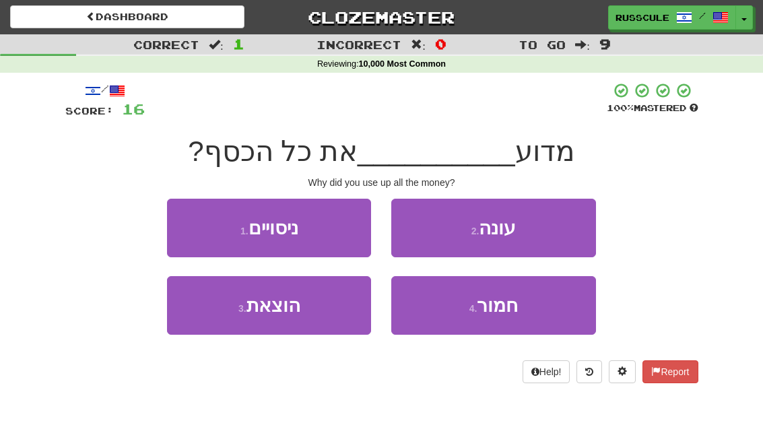
click at [225, 312] on button "3 . הוצאת" at bounding box center [269, 305] width 204 height 59
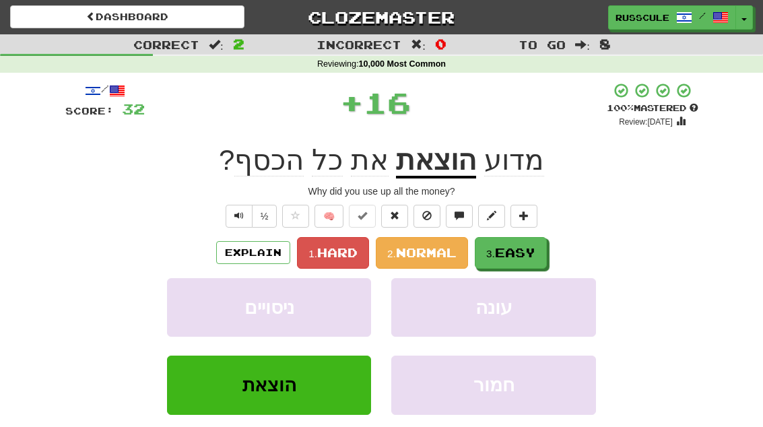
click at [535, 252] on span "Easy" at bounding box center [515, 252] width 40 height 15
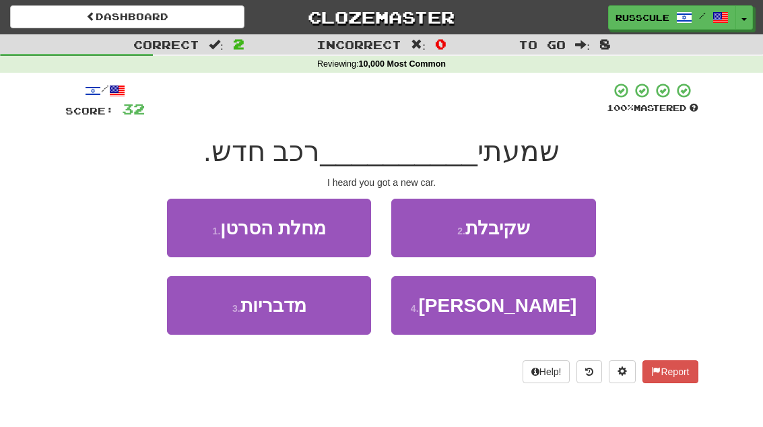
click at [552, 235] on button "2 . שקיבלת" at bounding box center [493, 228] width 204 height 59
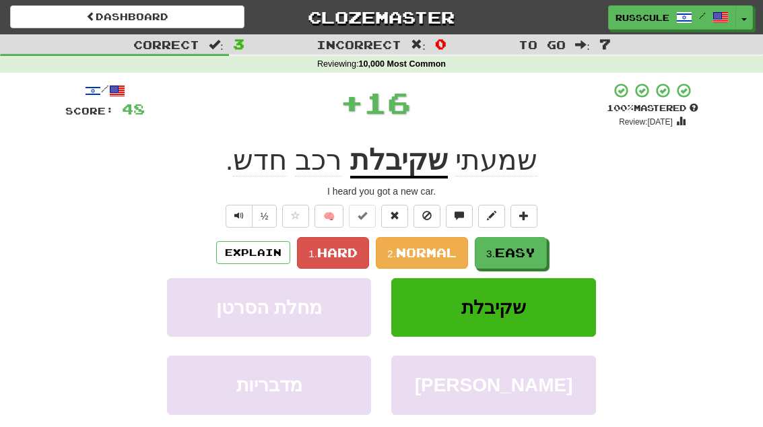
click at [525, 257] on span "Easy" at bounding box center [515, 252] width 40 height 15
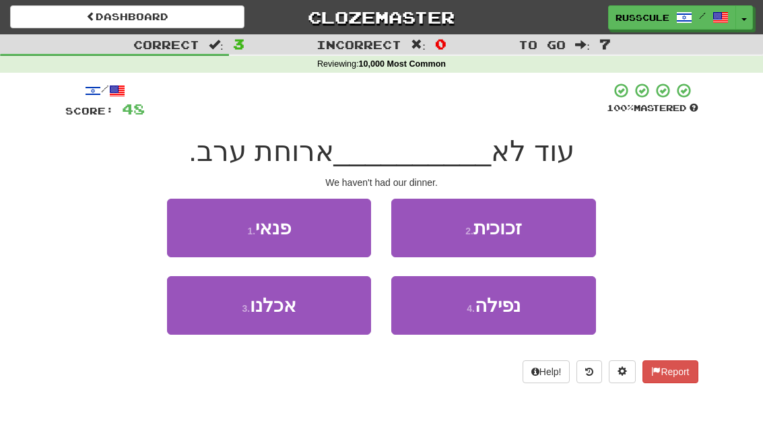
click at [219, 317] on button "3 . אכלנו" at bounding box center [269, 305] width 204 height 59
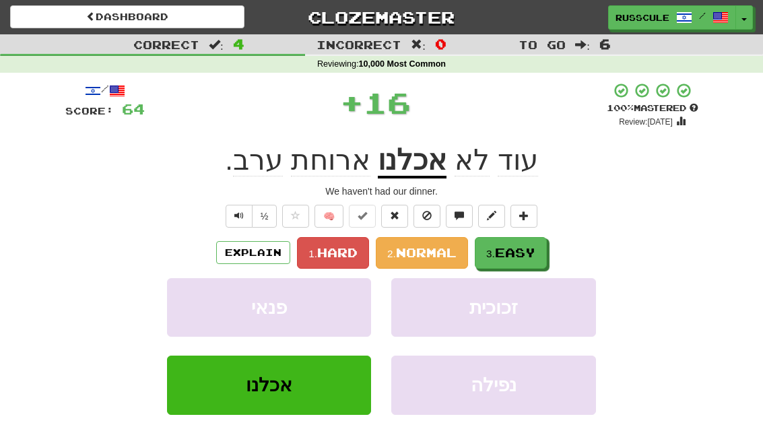
click at [535, 248] on span "Easy" at bounding box center [515, 252] width 40 height 15
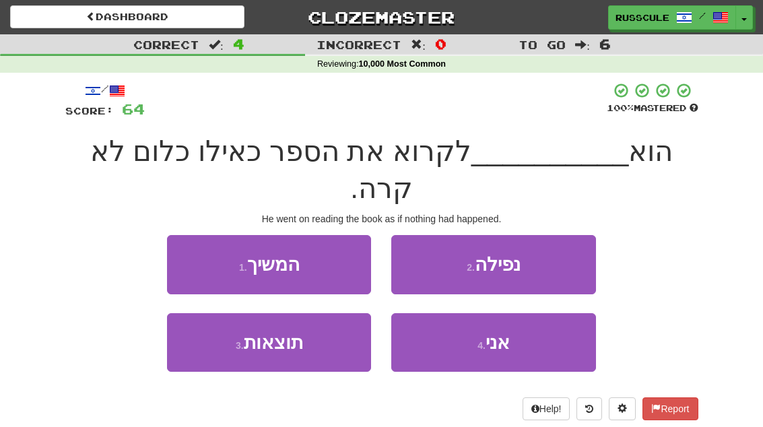
click at [189, 235] on button "1 . המשיך" at bounding box center [269, 264] width 204 height 59
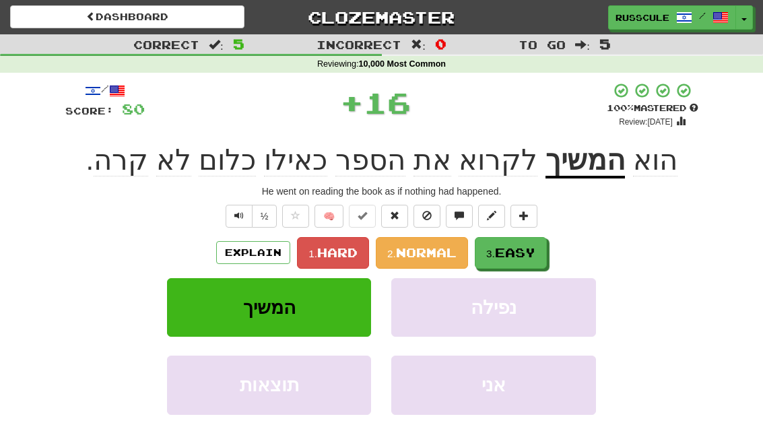
click at [542, 253] on button "3. Easy" at bounding box center [511, 253] width 72 height 32
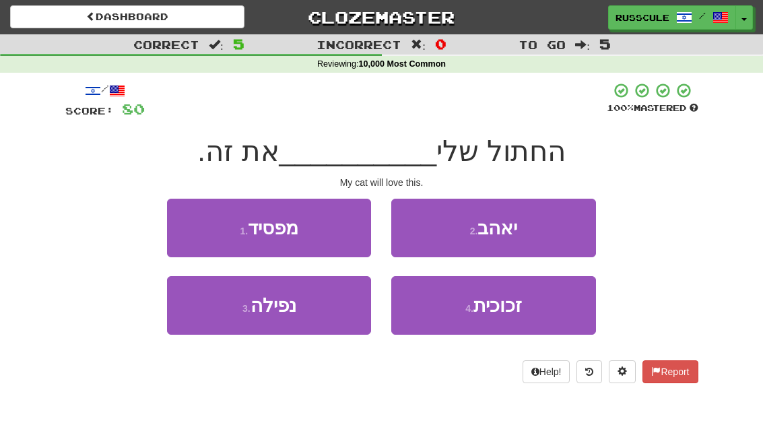
click at [562, 231] on button "2 . יאהב" at bounding box center [493, 228] width 204 height 59
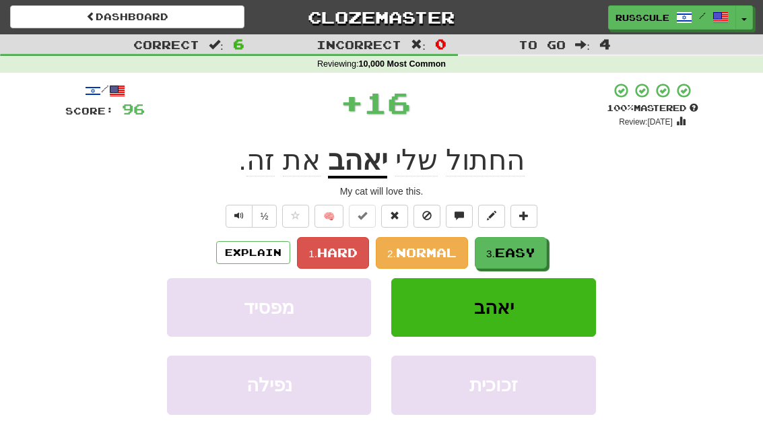
click at [526, 258] on span "Easy" at bounding box center [515, 252] width 40 height 15
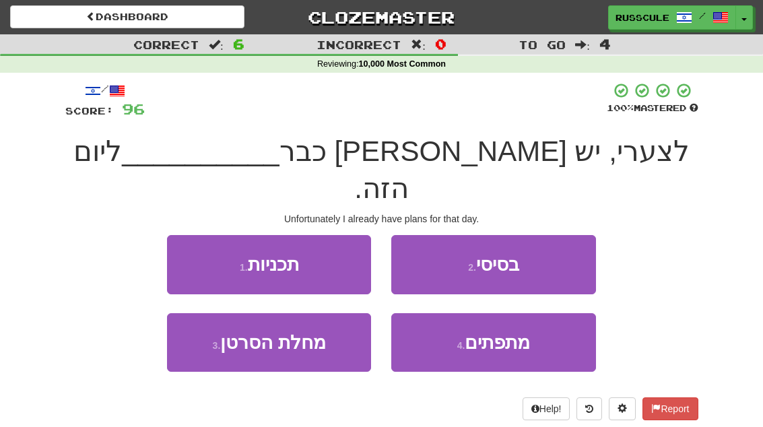
click at [192, 235] on button "1 . תכניות" at bounding box center [269, 264] width 204 height 59
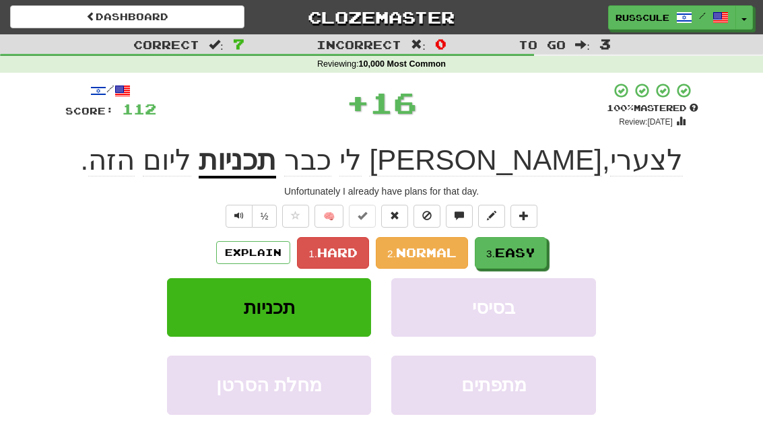
click at [539, 253] on button "3. Easy" at bounding box center [511, 253] width 72 height 32
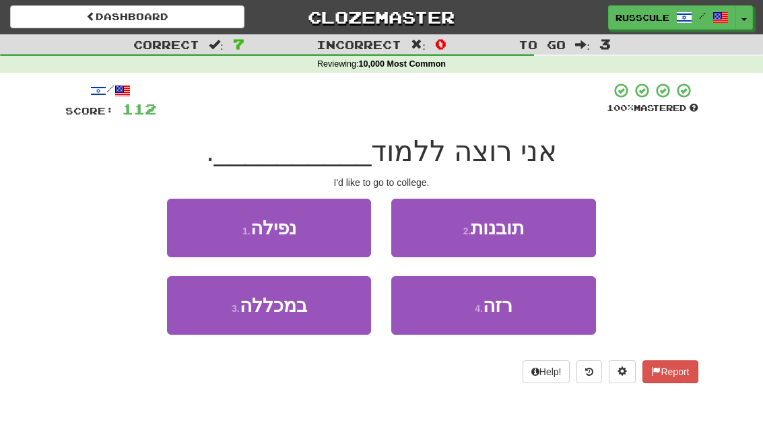
click at [215, 321] on button "3 . במכללה" at bounding box center [269, 305] width 204 height 59
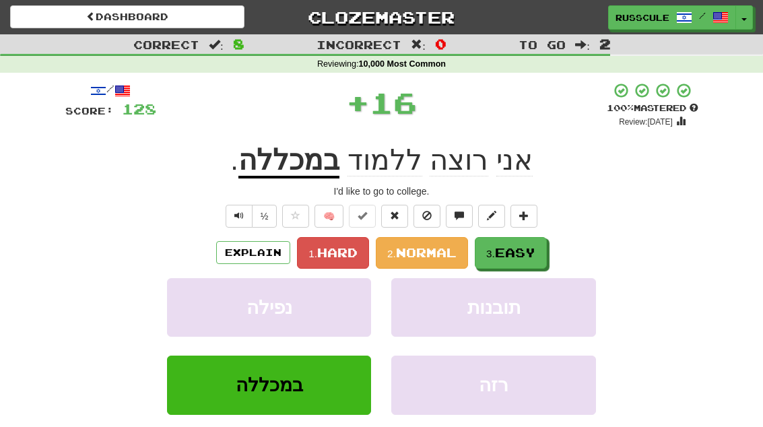
click at [535, 251] on span "Easy" at bounding box center [515, 252] width 40 height 15
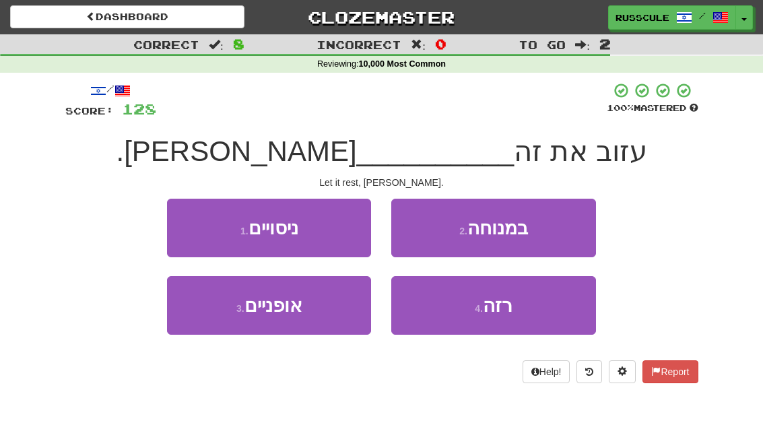
click at [549, 234] on button "2 . במנוחה" at bounding box center [493, 228] width 204 height 59
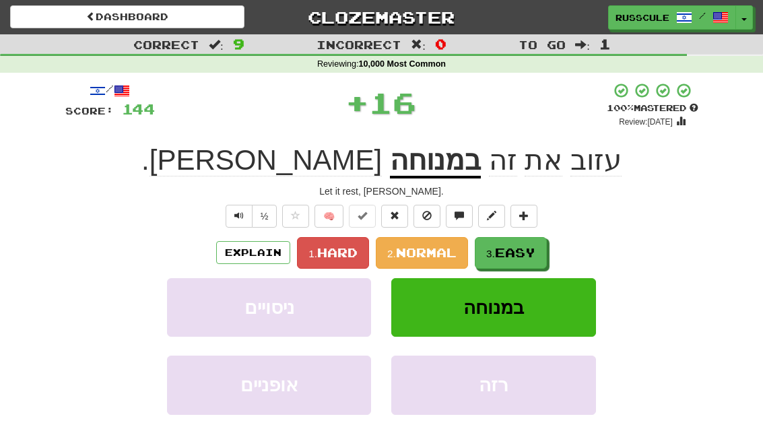
click at [516, 251] on span "Easy" at bounding box center [515, 252] width 40 height 15
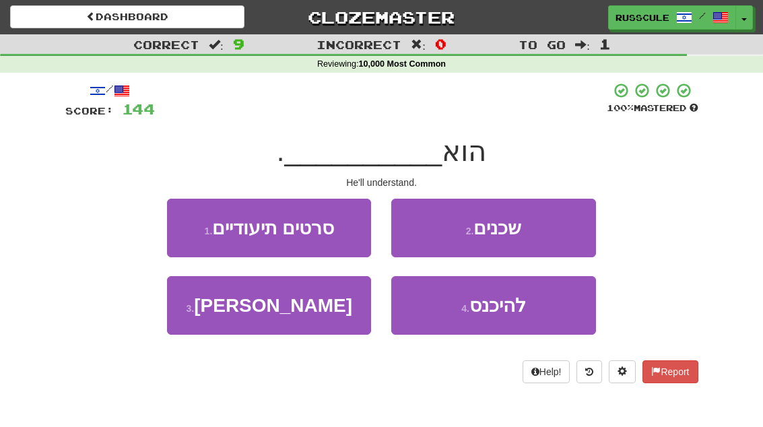
click at [222, 318] on button "3 . יבין" at bounding box center [269, 305] width 204 height 59
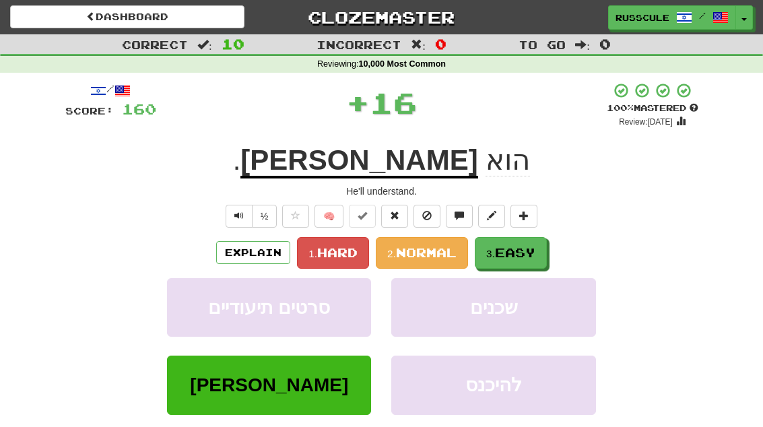
click at [531, 251] on span "Easy" at bounding box center [515, 252] width 40 height 15
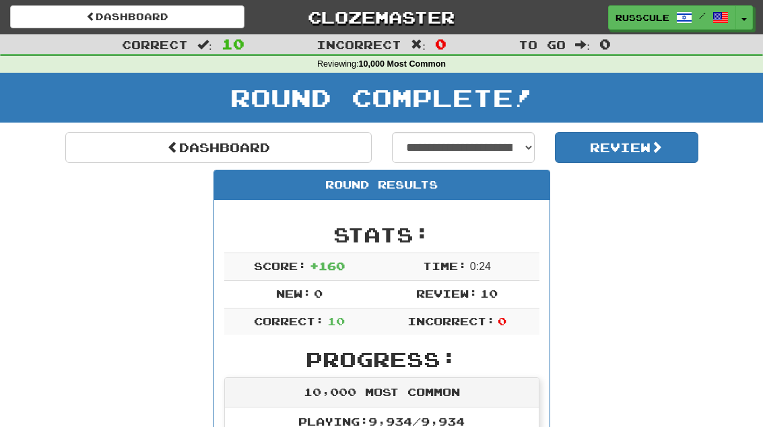
click at [88, 141] on link "Dashboard" at bounding box center [218, 147] width 306 height 31
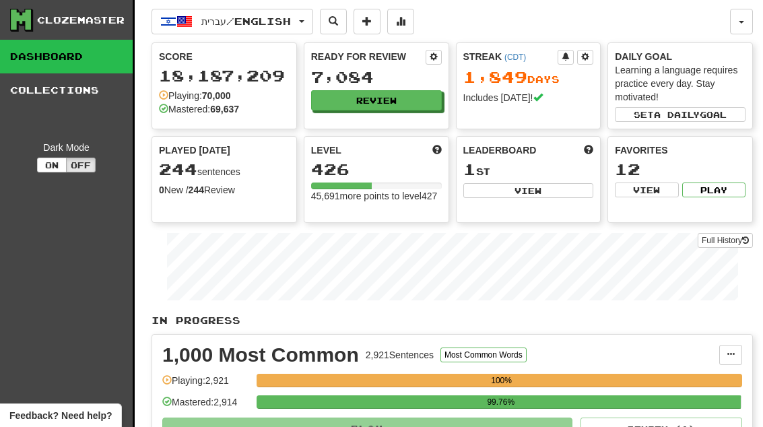
click at [418, 101] on button "Review" at bounding box center [376, 100] width 131 height 20
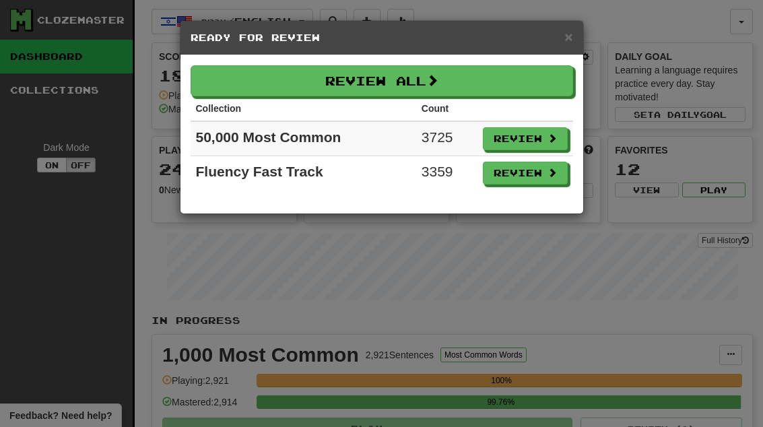
click at [544, 175] on button "Review" at bounding box center [525, 173] width 85 height 23
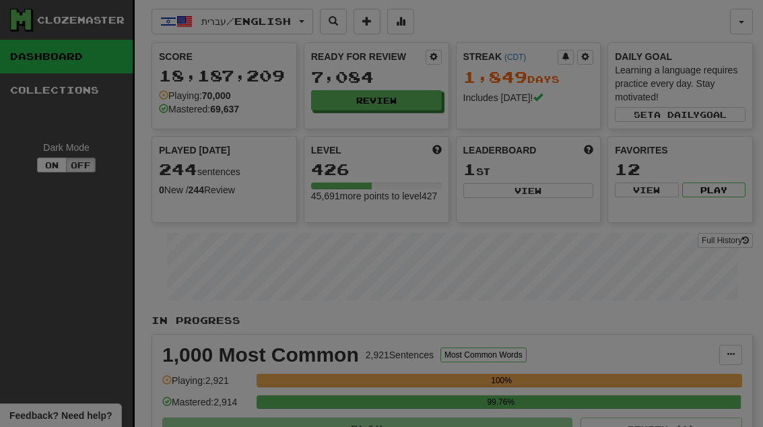
select select "**"
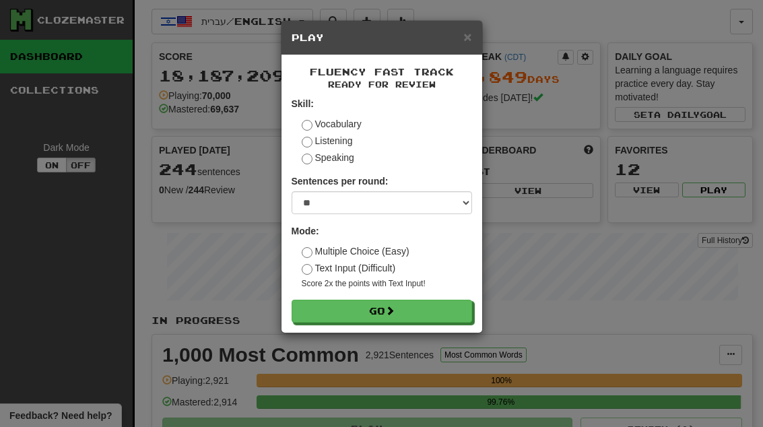
click at [440, 311] on button "Go" at bounding box center [382, 311] width 180 height 23
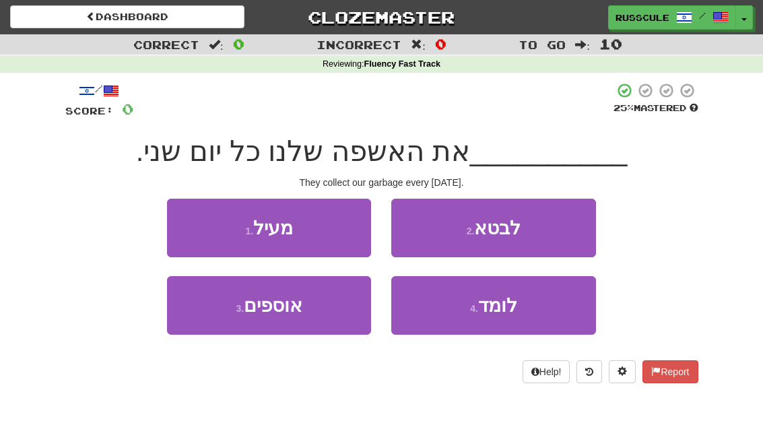
click at [222, 315] on button "3 . אוספים" at bounding box center [269, 305] width 204 height 59
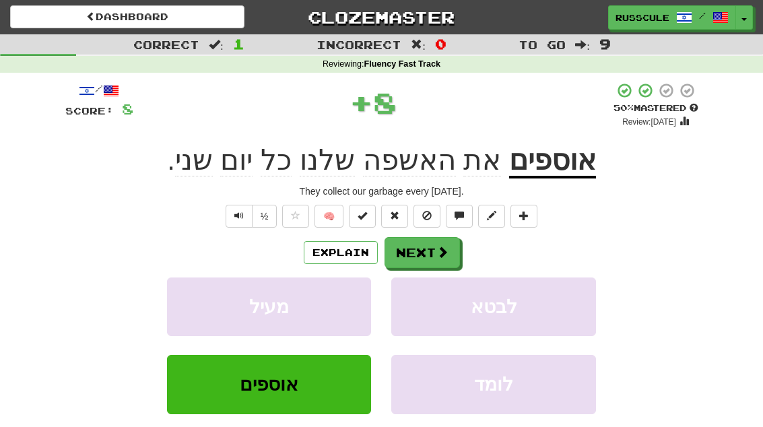
click at [433, 255] on button "Next" at bounding box center [422, 252] width 75 height 31
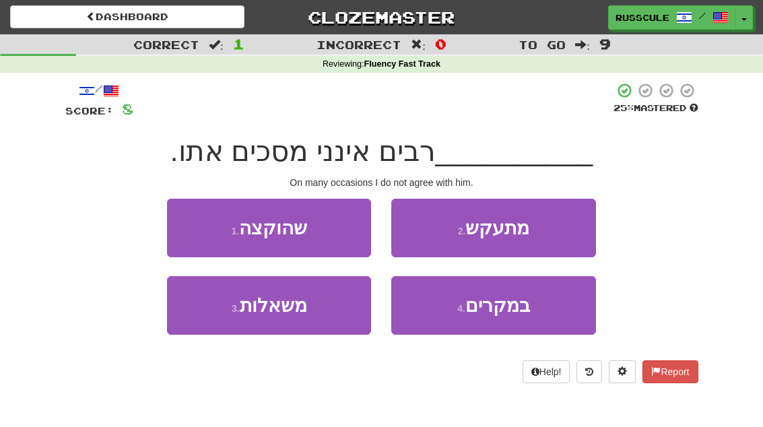
click at [515, 313] on span "במקרים" at bounding box center [497, 305] width 65 height 21
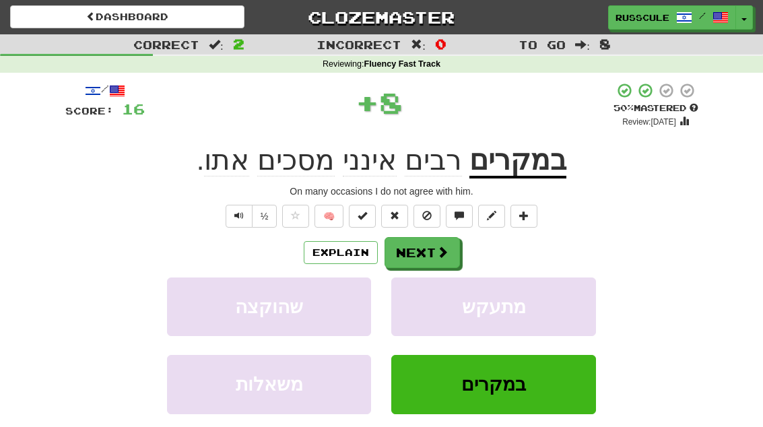
click at [450, 251] on button "Next" at bounding box center [422, 252] width 75 height 31
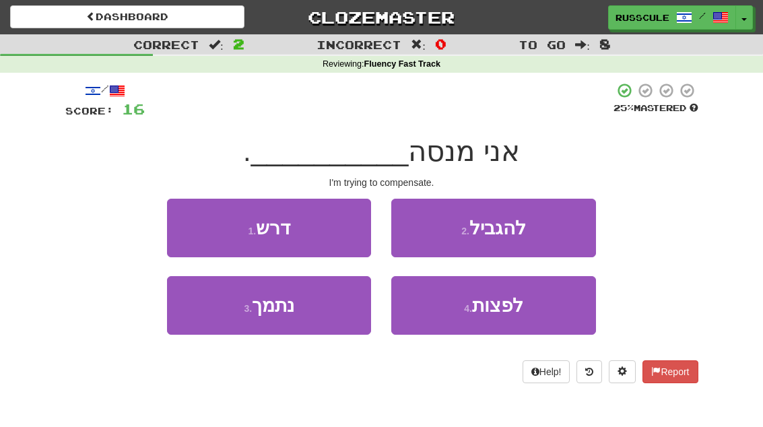
click at [517, 305] on span "לפצות" at bounding box center [497, 305] width 51 height 21
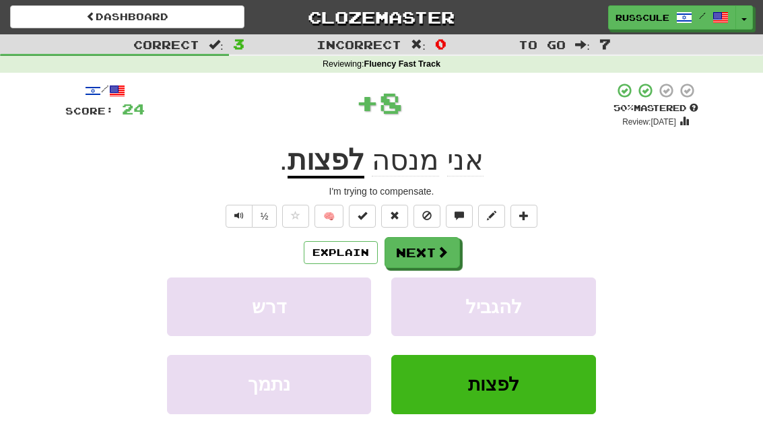
click at [436, 253] on span at bounding box center [442, 252] width 12 height 12
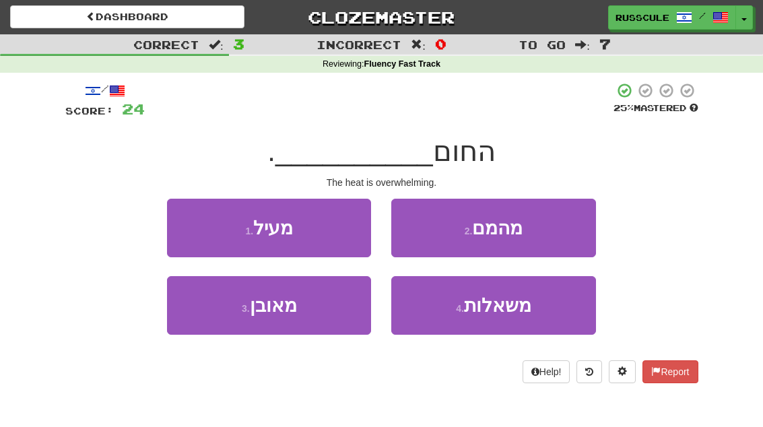
click at [555, 226] on button "2 . מהמם" at bounding box center [493, 228] width 204 height 59
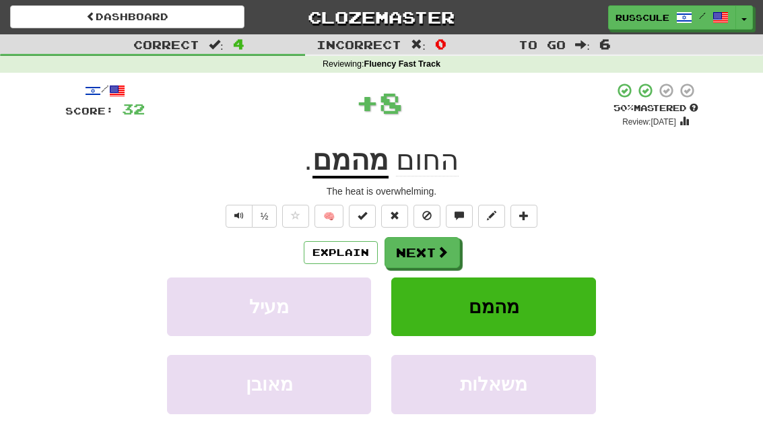
click at [440, 248] on span at bounding box center [442, 252] width 12 height 12
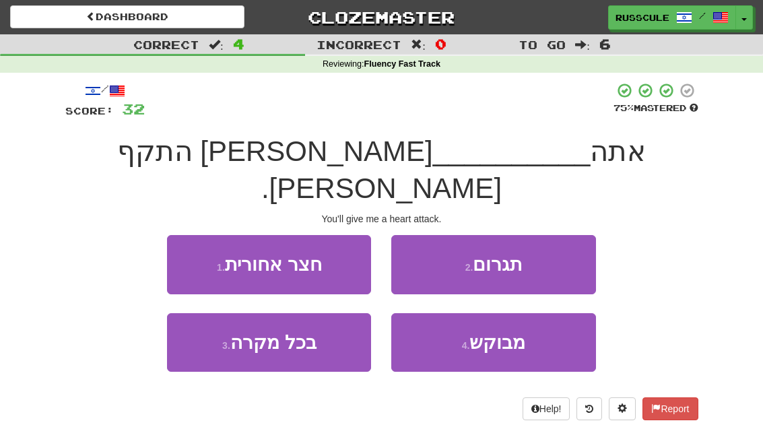
click at [570, 235] on button "2 . תגרום" at bounding box center [493, 264] width 204 height 59
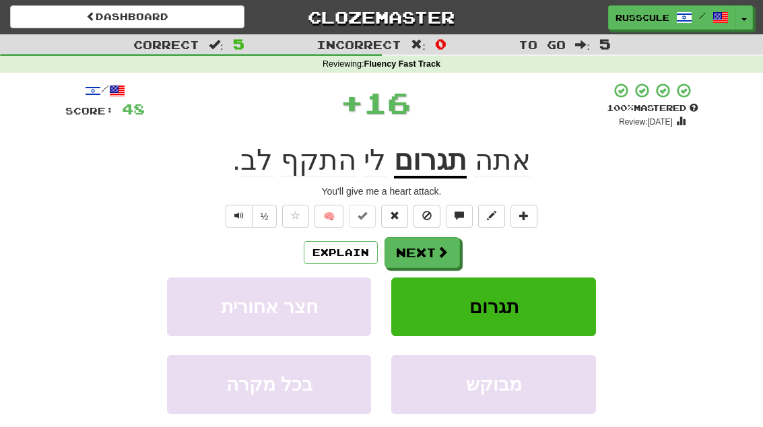
click at [440, 250] on span at bounding box center [442, 252] width 12 height 12
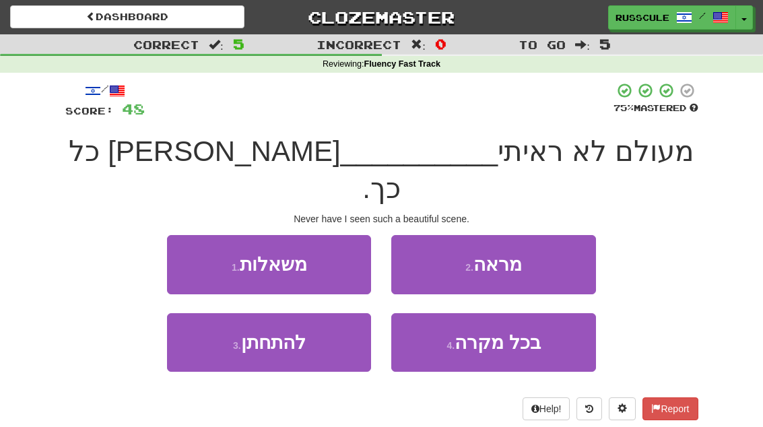
click at [542, 235] on button "2 . מראה" at bounding box center [493, 264] width 204 height 59
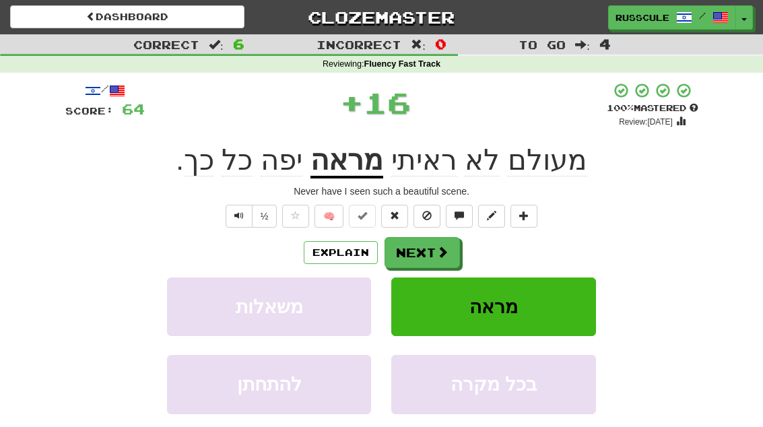
click at [444, 249] on span at bounding box center [442, 252] width 12 height 12
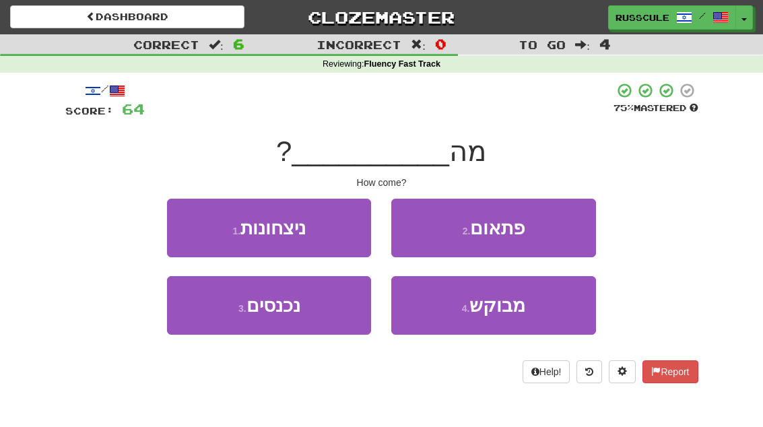
click at [554, 227] on button "2 . פתאום" at bounding box center [493, 228] width 204 height 59
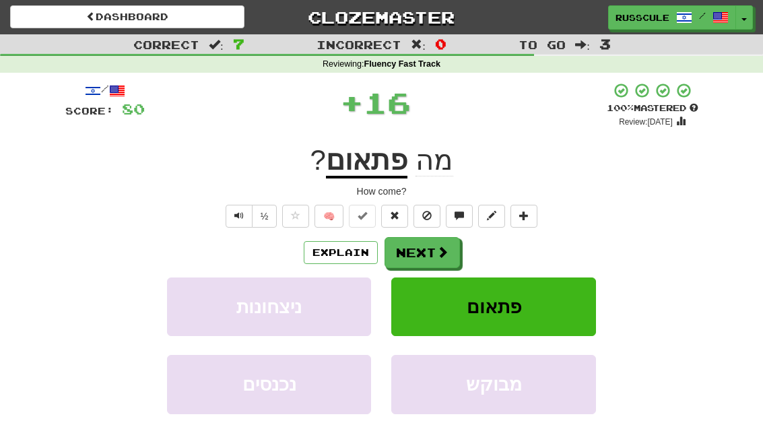
click at [436, 255] on span at bounding box center [442, 252] width 12 height 12
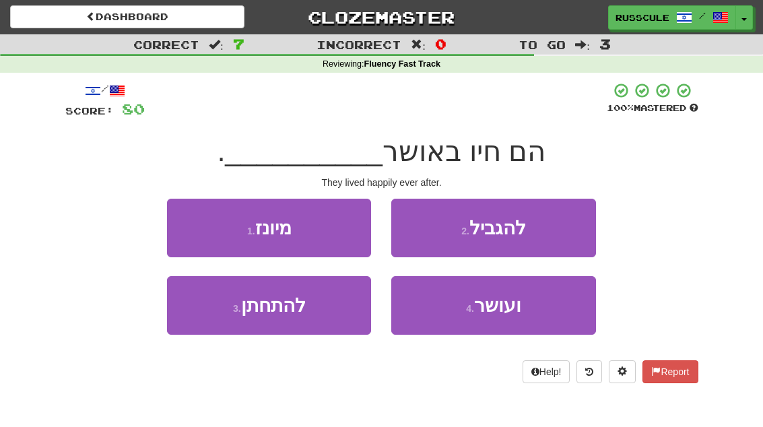
click at [505, 317] on button "4 . ועושר" at bounding box center [493, 305] width 204 height 59
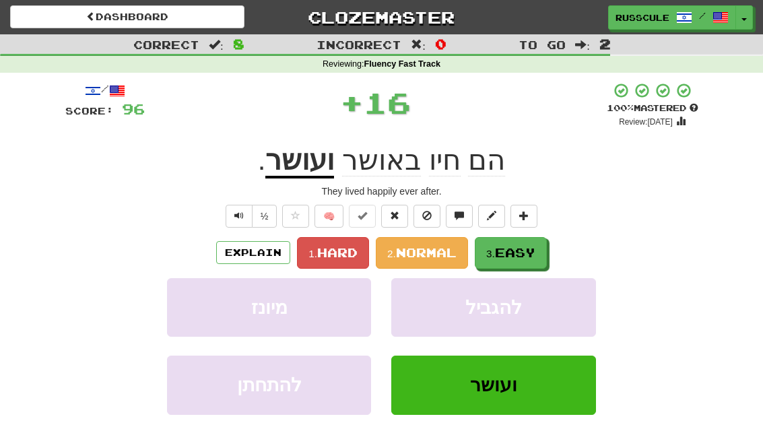
click at [521, 255] on span "Easy" at bounding box center [515, 252] width 40 height 15
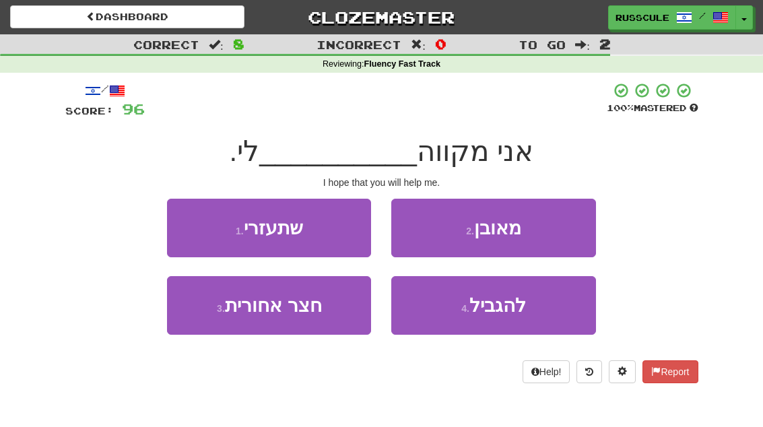
click at [195, 226] on button "1 . שתעזרי" at bounding box center [269, 228] width 204 height 59
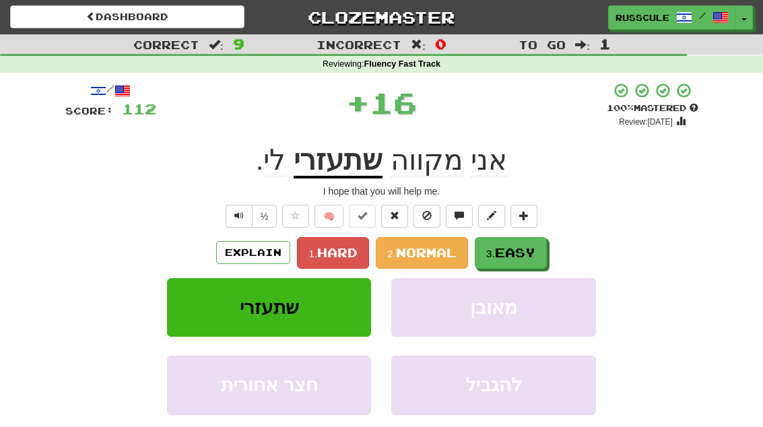
click at [522, 257] on span "Easy" at bounding box center [515, 252] width 40 height 15
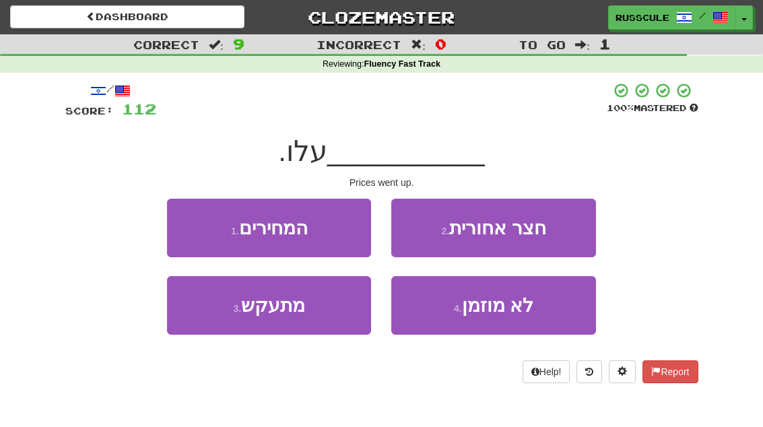
click at [189, 218] on button "1 . המחירים" at bounding box center [269, 228] width 204 height 59
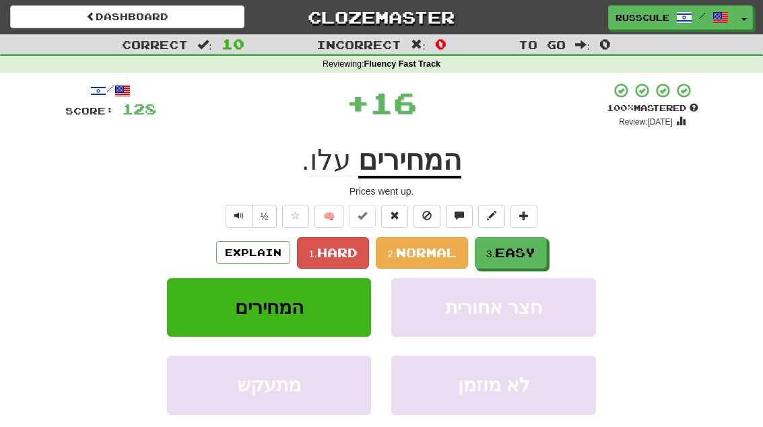
click at [527, 253] on span "Easy" at bounding box center [515, 252] width 40 height 15
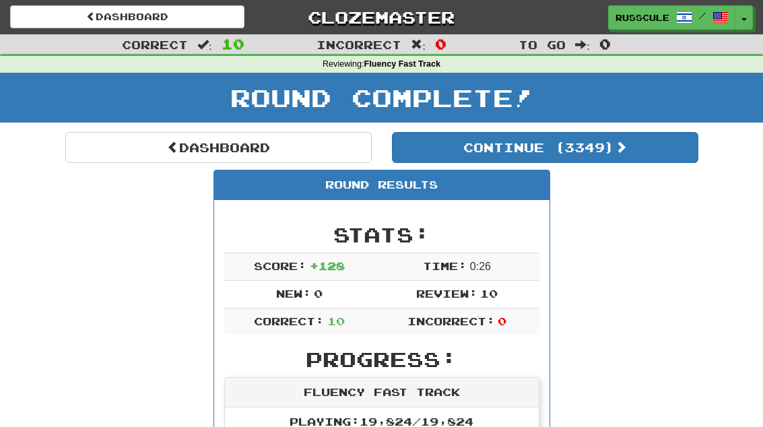
click at [89, 143] on link "Dashboard" at bounding box center [218, 147] width 306 height 31
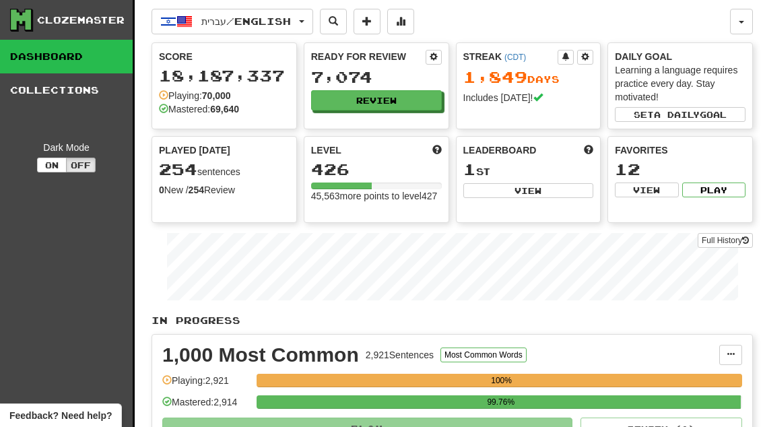
click at [562, 193] on button "View" at bounding box center [528, 190] width 131 height 15
select select "**********"
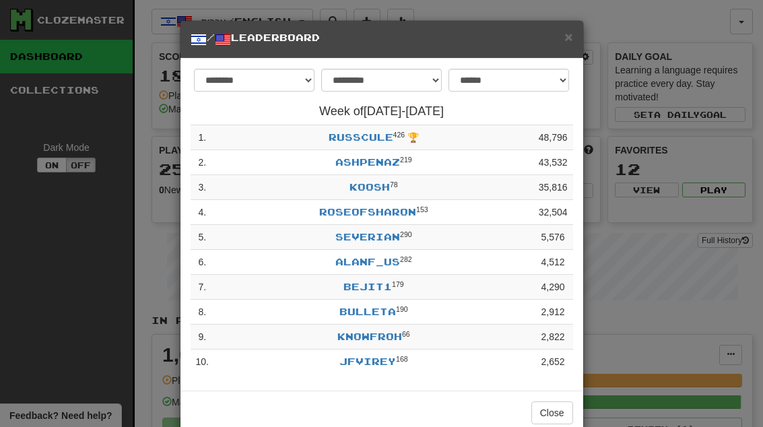
click at [572, 32] on span "×" at bounding box center [568, 36] width 8 height 15
